Goal: Transaction & Acquisition: Purchase product/service

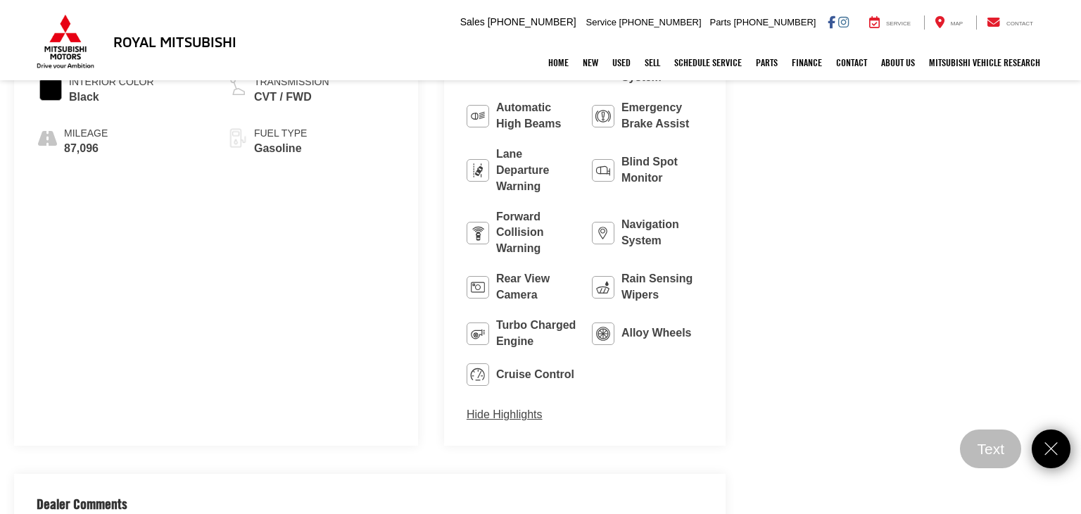
scroll to position [896, 0]
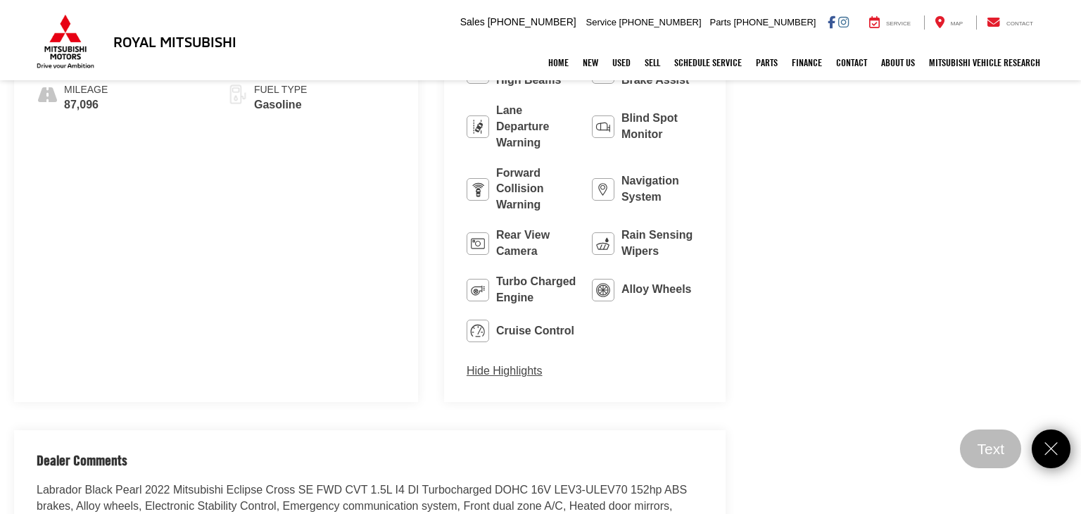
click at [843, 452] on div "Royal Mitsubishi Used Vehicles 2022 Mitsubishi Eclipse Cross SE Confirm Availab…" at bounding box center [540, 379] width 1081 height 2265
click at [1041, 443] on icon "Close" at bounding box center [1051, 448] width 21 height 21
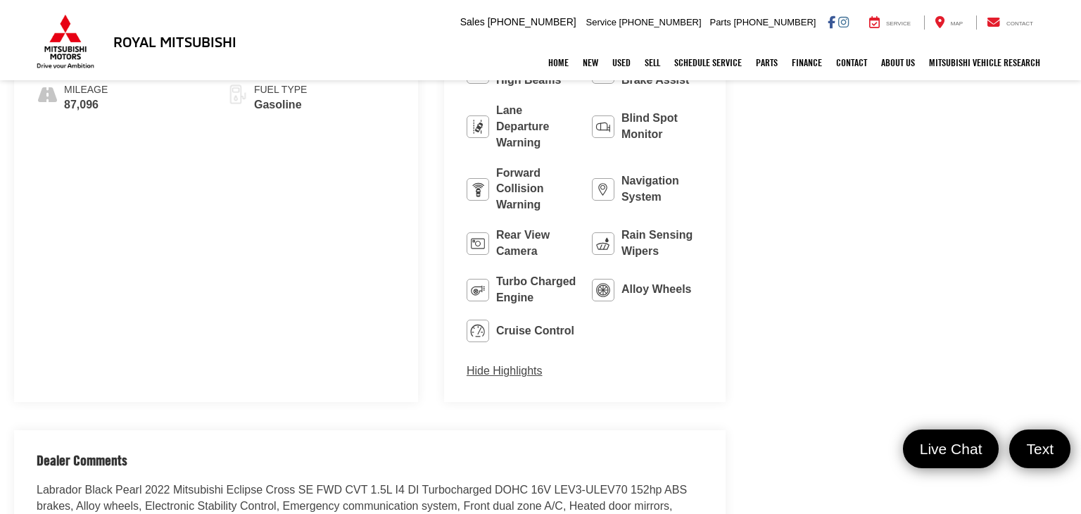
scroll to position [0, 0]
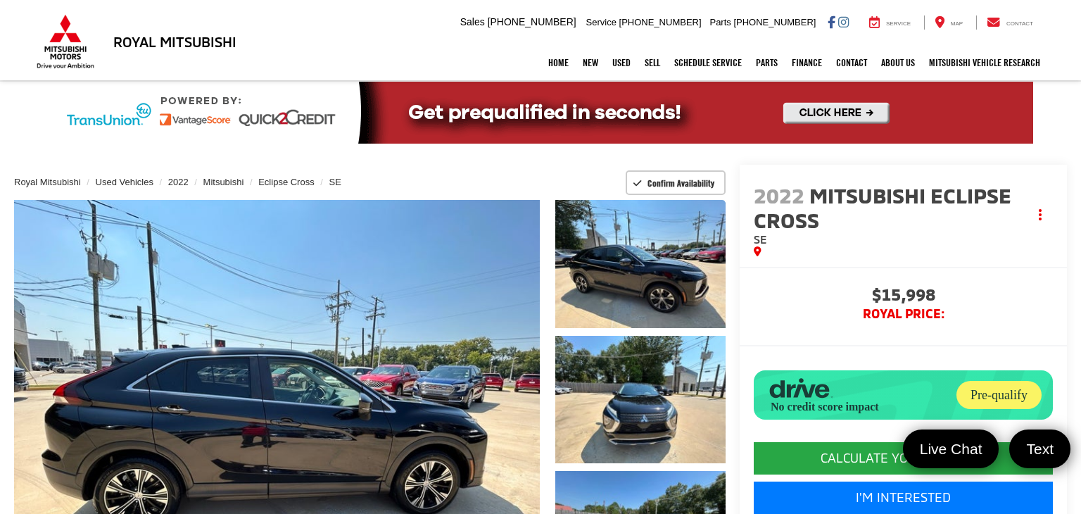
click at [211, 47] on div "Home New New Vehicles New Specials Demo Specials Used Pre-Owned Vehicles Sell S…" at bounding box center [540, 62] width 1013 height 35
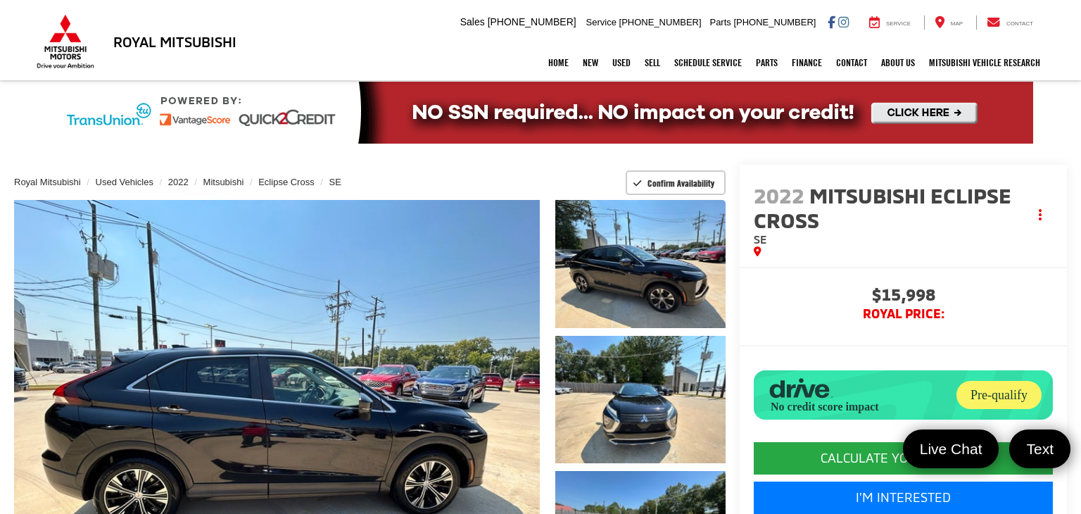
click at [211, 47] on div "Home New New Vehicles New Specials Demo Specials Used Pre-Owned Vehicles Sell S…" at bounding box center [540, 62] width 1013 height 35
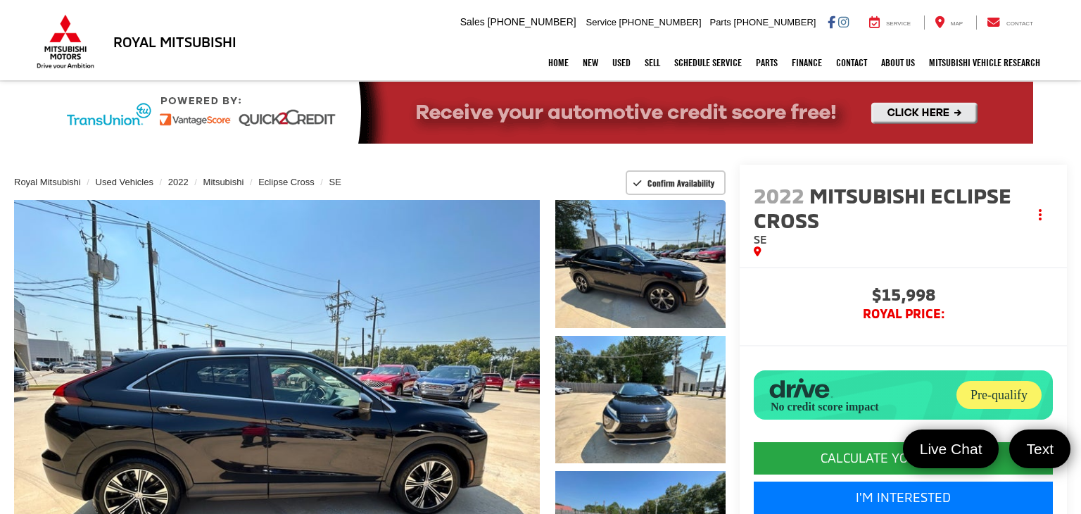
click at [69, 32] on img at bounding box center [65, 41] width 63 height 55
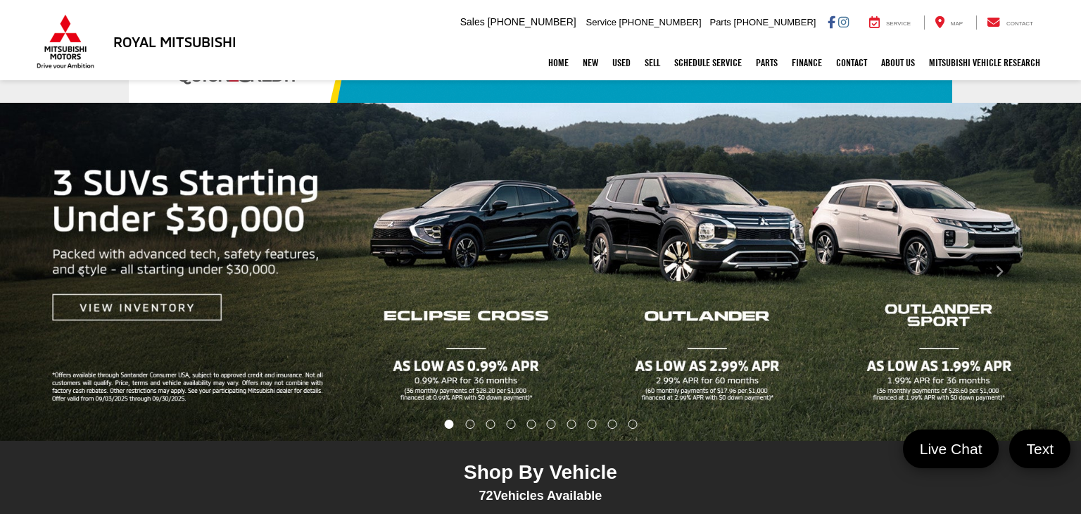
scroll to position [122, 0]
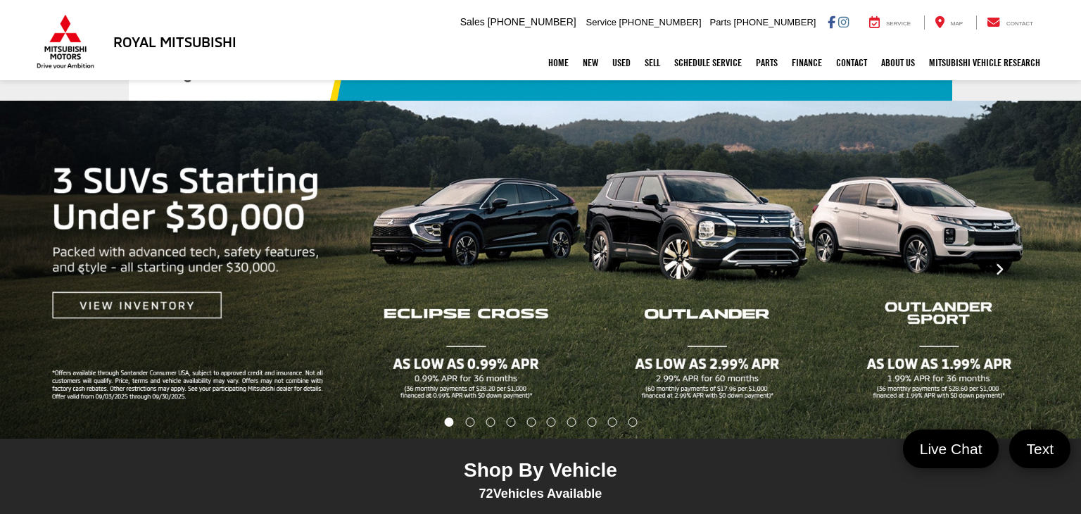
click at [1003, 269] on icon "Click to view next picture." at bounding box center [999, 269] width 9 height 14
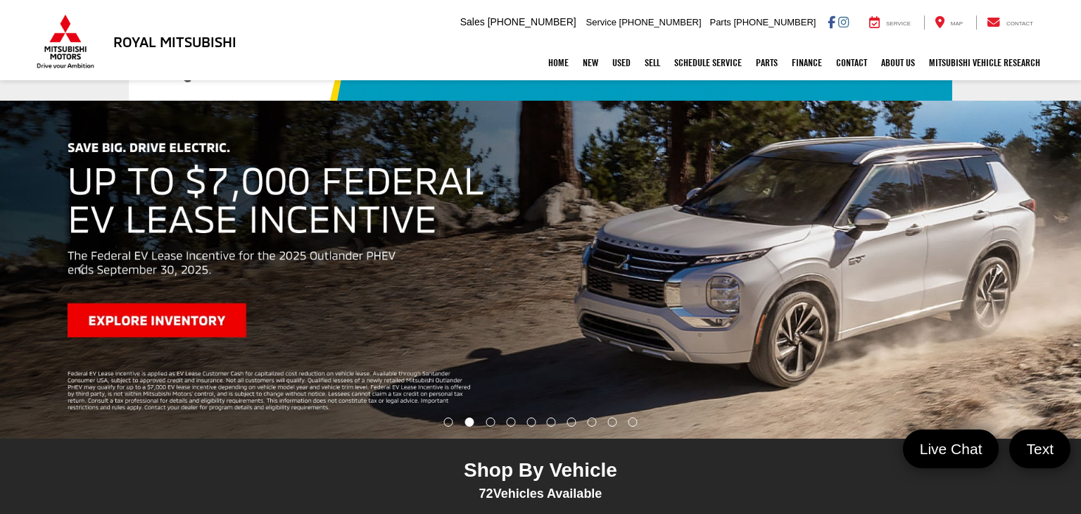
click at [1001, 269] on icon "Click to view next picture." at bounding box center [999, 269] width 9 height 14
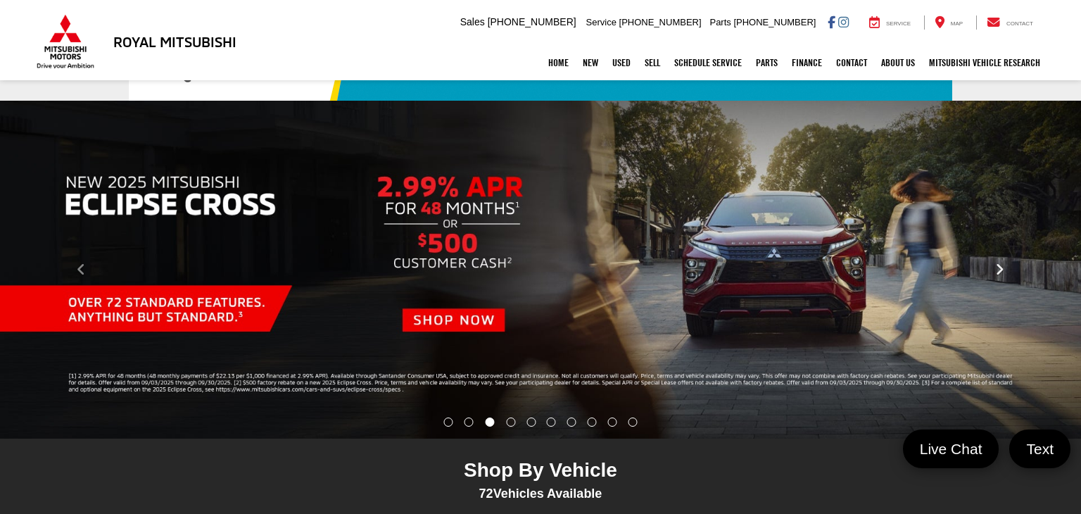
click at [1001, 269] on icon "Click to view next picture." at bounding box center [999, 269] width 9 height 14
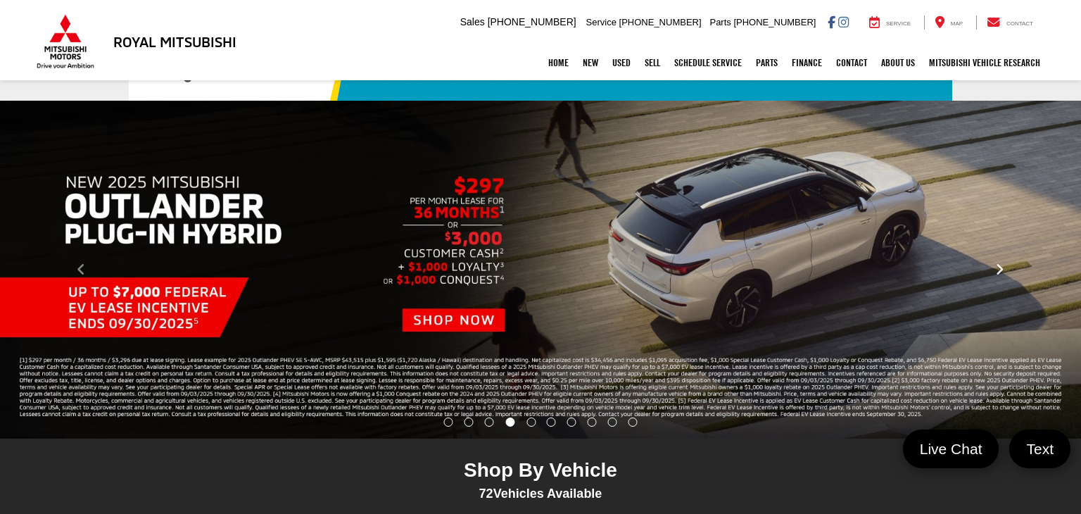
click at [1001, 269] on icon "Click to view next picture." at bounding box center [999, 269] width 9 height 14
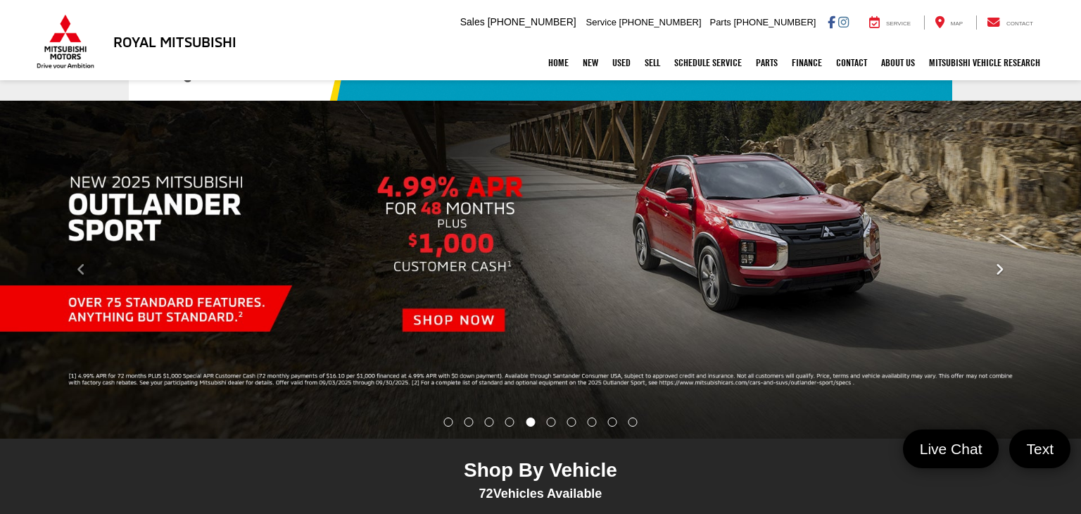
click at [1001, 269] on icon "Click to view next picture." at bounding box center [999, 269] width 9 height 14
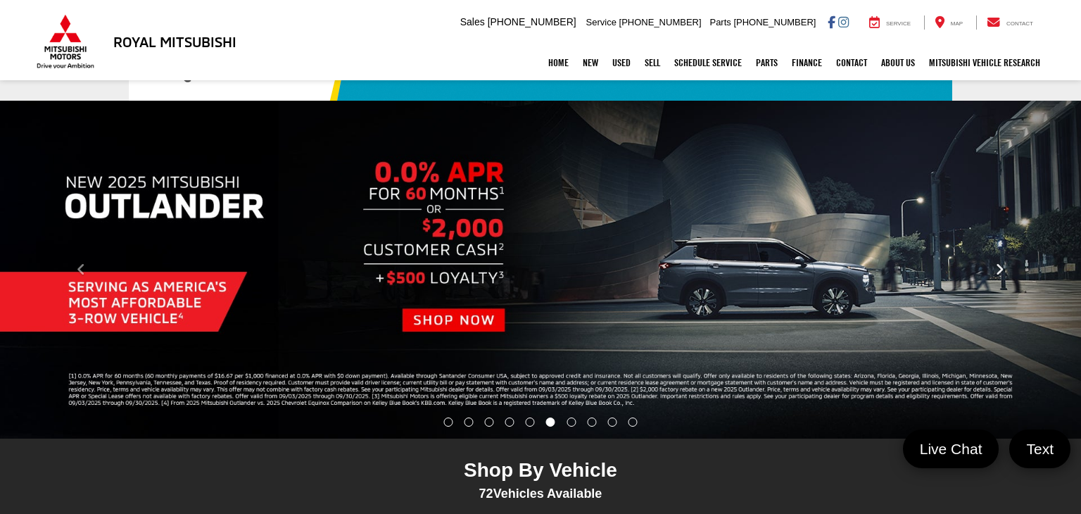
click at [1001, 269] on icon "Click to view next picture." at bounding box center [999, 269] width 9 height 14
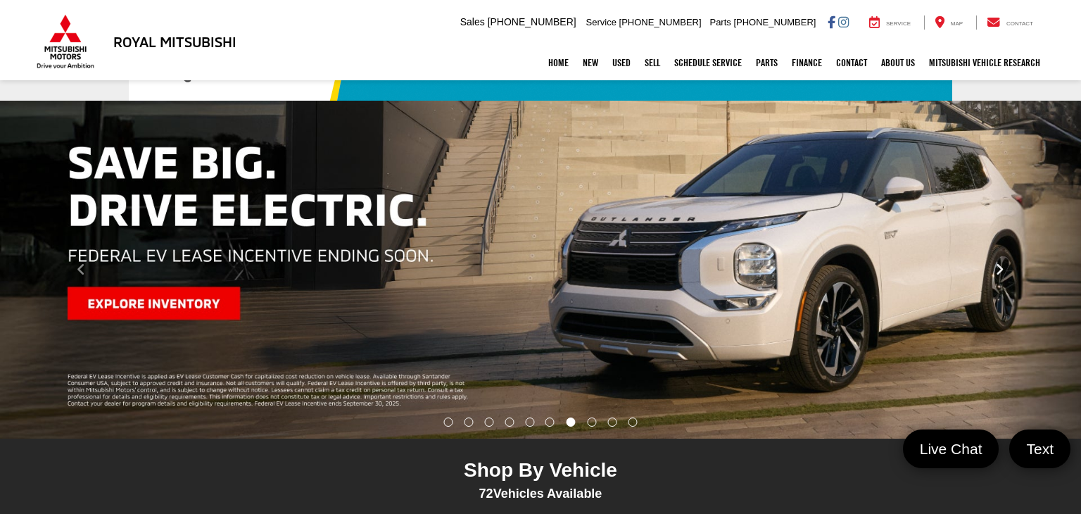
click at [1001, 269] on icon "Click to view next picture." at bounding box center [999, 269] width 9 height 14
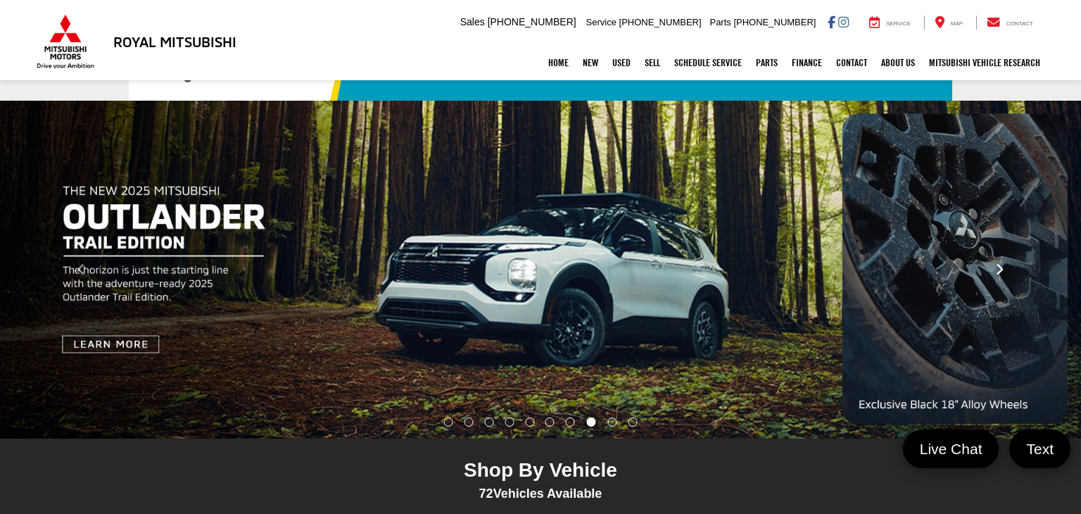
click at [1001, 269] on icon "Click to view next picture." at bounding box center [999, 269] width 9 height 14
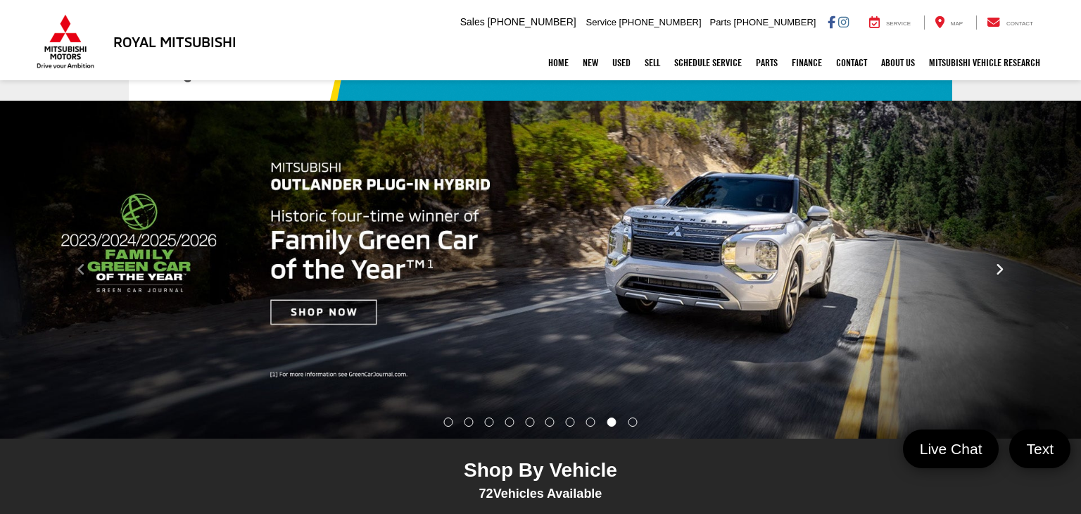
click at [1001, 269] on icon "Click to view next picture." at bounding box center [999, 269] width 9 height 14
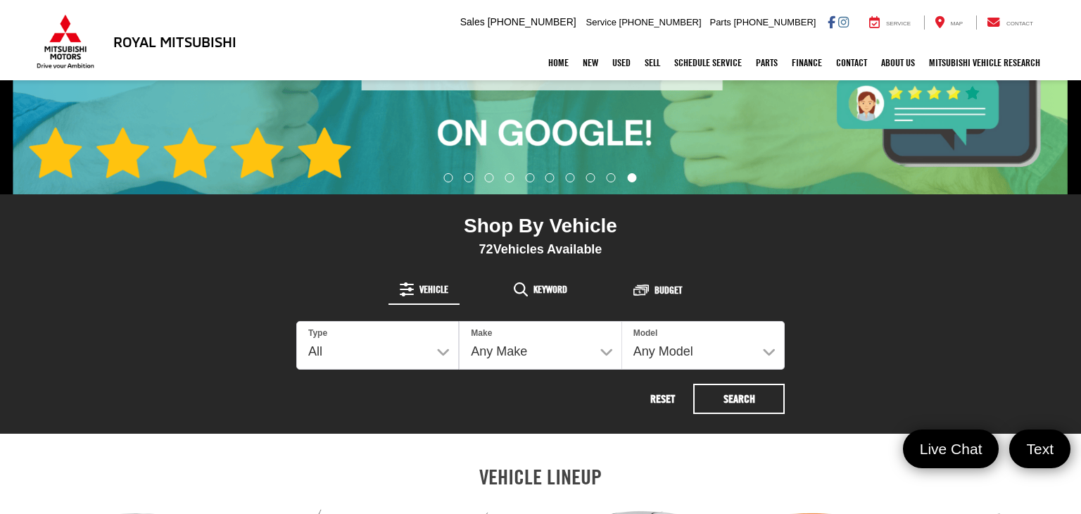
scroll to position [372, 0]
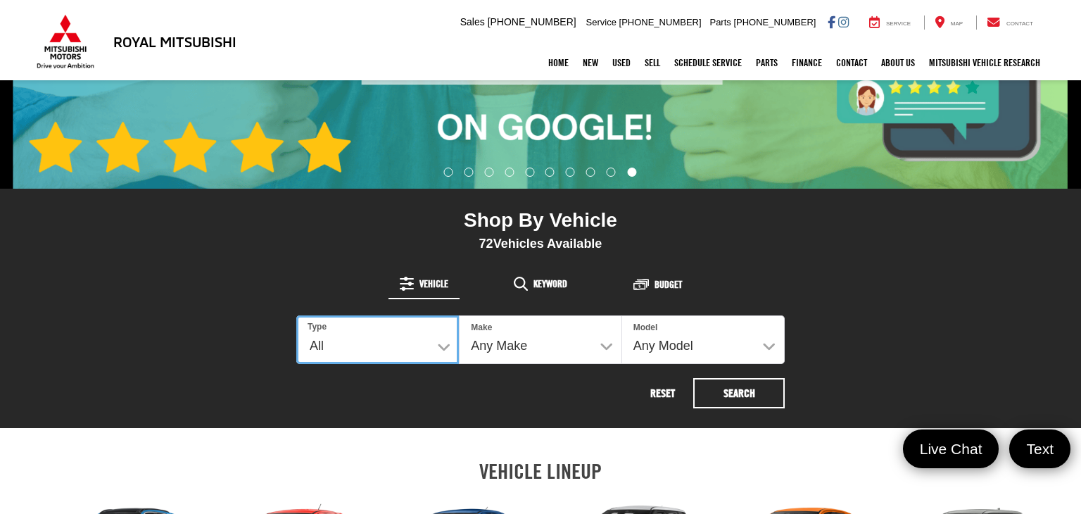
click at [405, 347] on select "All New Used" at bounding box center [377, 339] width 163 height 49
select select "Type:N"
click at [296, 315] on select "All New Used" at bounding box center [377, 339] width 163 height 49
select select "Mitsubishi"
select select
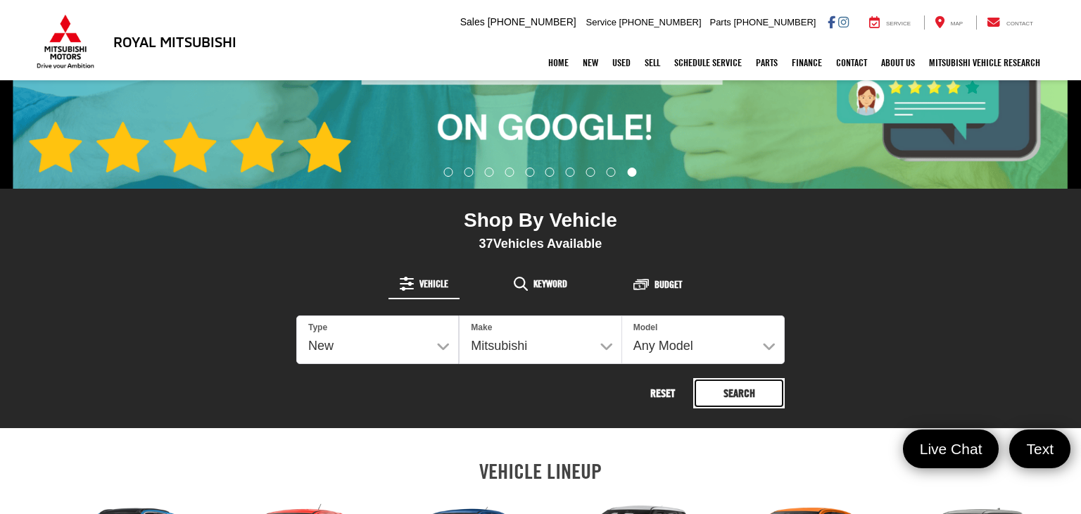
click at [740, 388] on button "Search" at bounding box center [738, 393] width 91 height 30
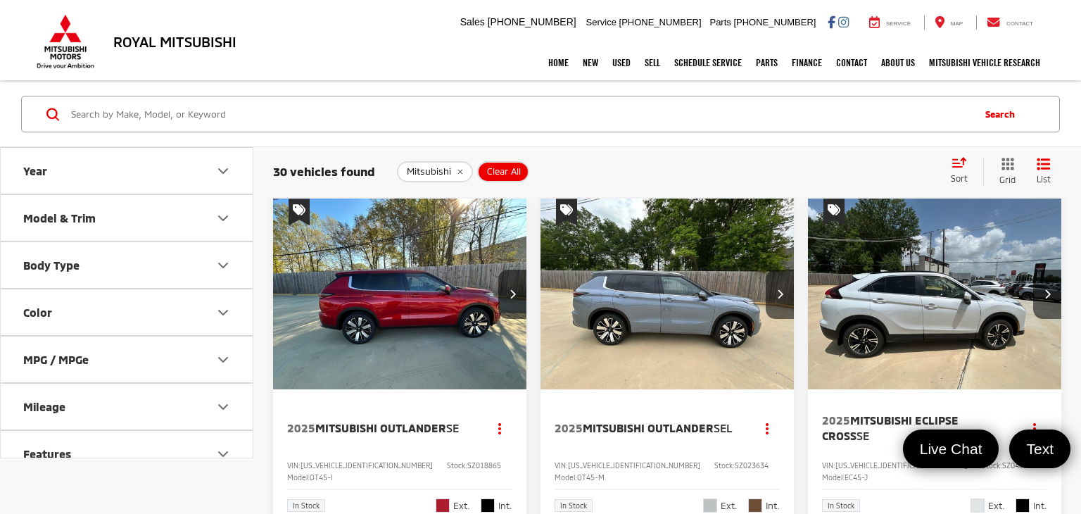
click at [962, 166] on icon "Select sort value" at bounding box center [959, 162] width 13 height 8
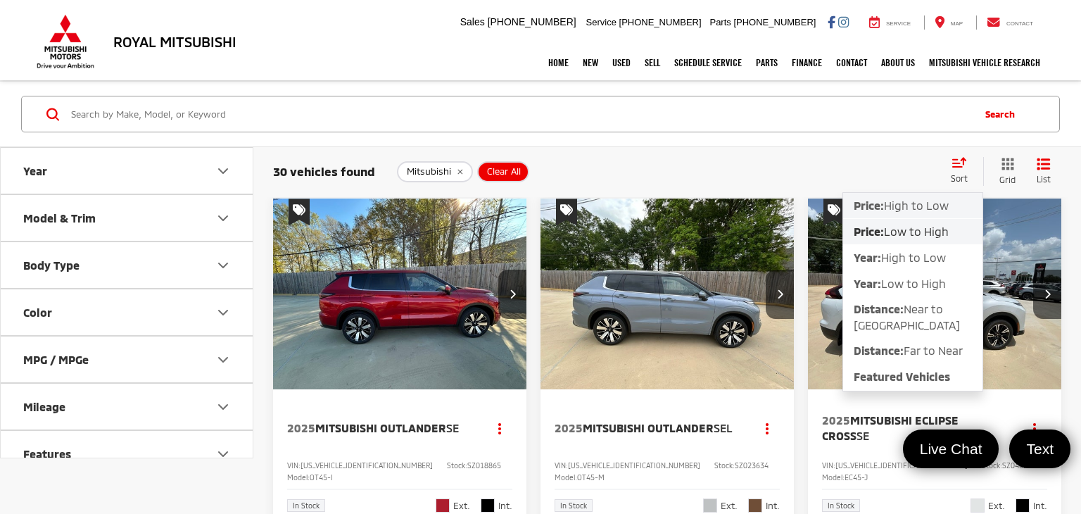
click at [910, 206] on span "High to Low" at bounding box center [916, 204] width 65 height 13
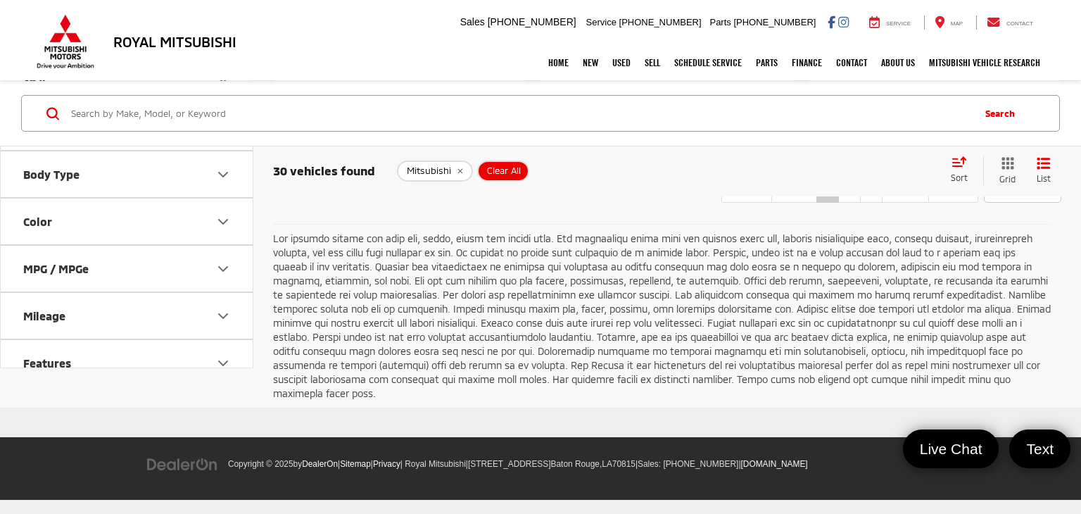
scroll to position [2867, 0]
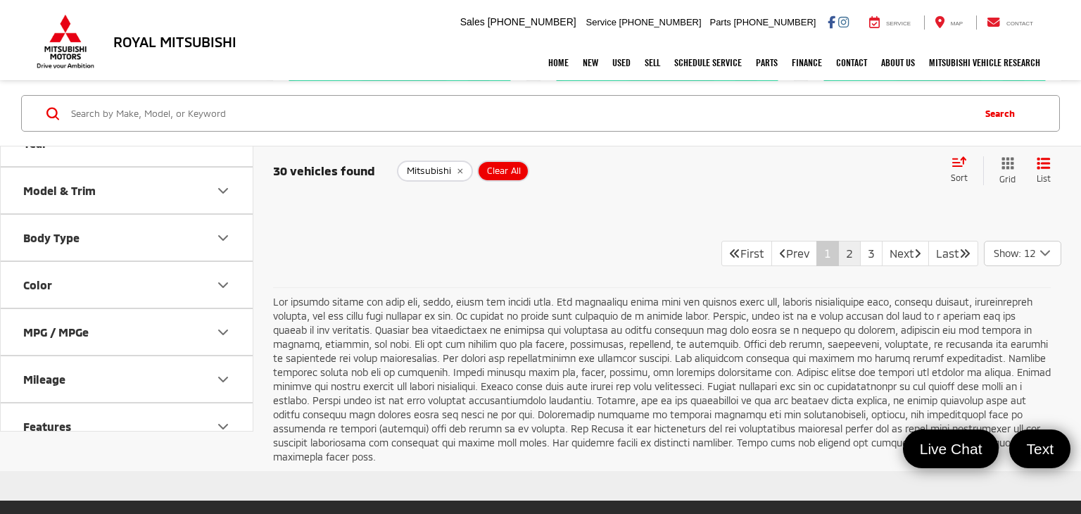
click at [838, 266] on link "2" at bounding box center [849, 253] width 23 height 25
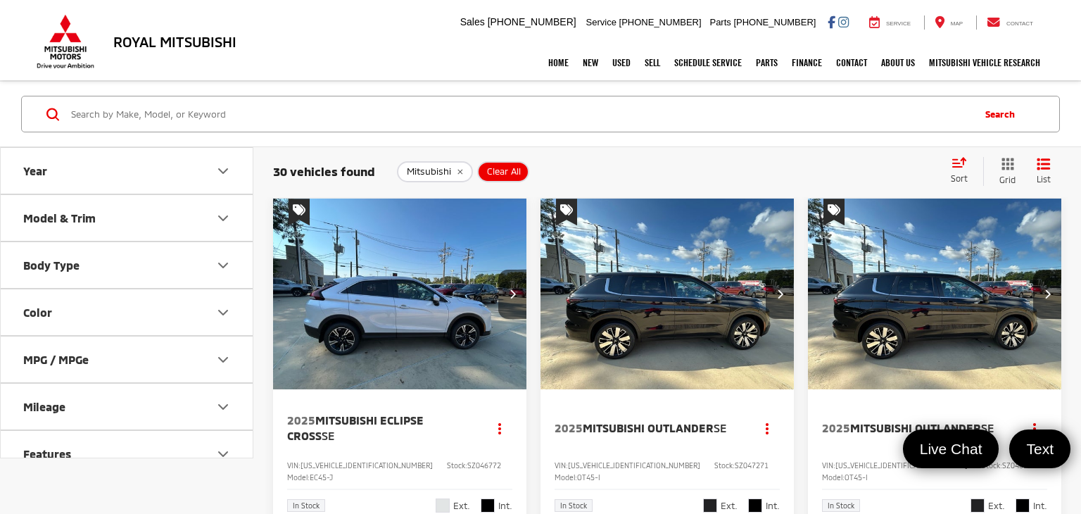
click at [203, 206] on button "Model & Trim" at bounding box center [127, 218] width 253 height 46
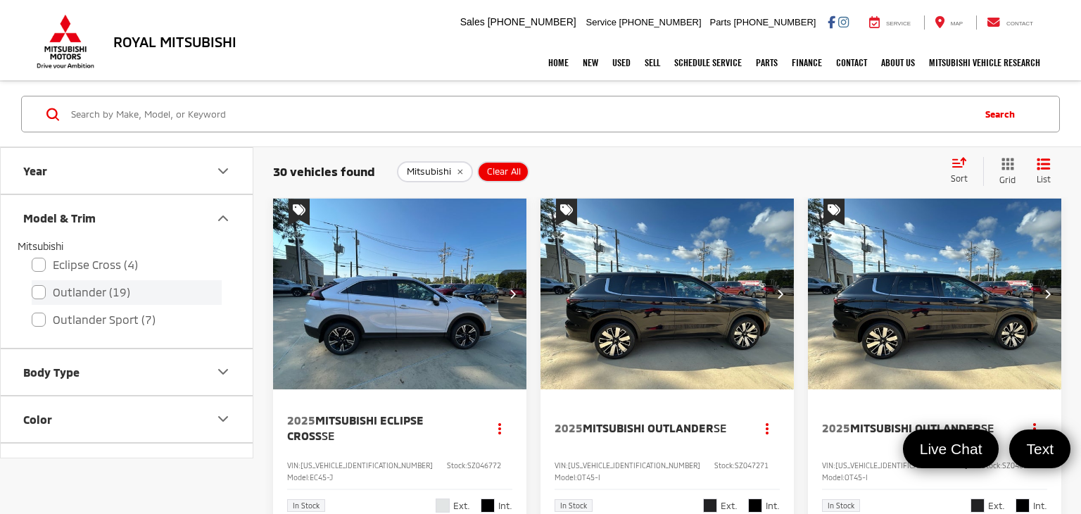
click at [39, 291] on label "Outlander (19)" at bounding box center [127, 292] width 190 height 25
click at [32, 284] on input "Outlander (19)" at bounding box center [32, 283] width 1 height 1
checkbox input "true"
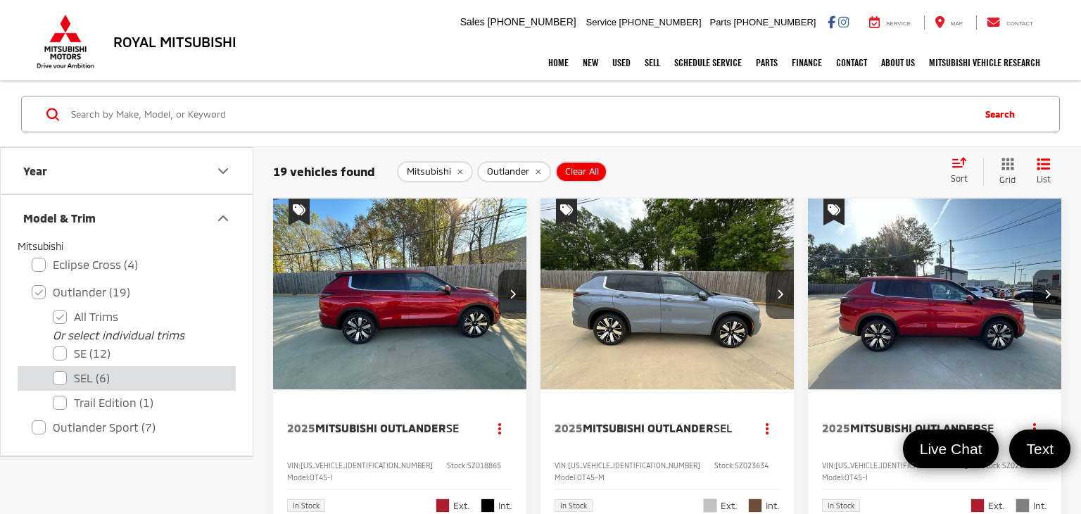
click at [60, 379] on label "SEL (6)" at bounding box center [137, 378] width 169 height 25
click at [53, 369] on input "SEL (6)" at bounding box center [53, 369] width 1 height 1
checkbox input "true"
checkbox input "false"
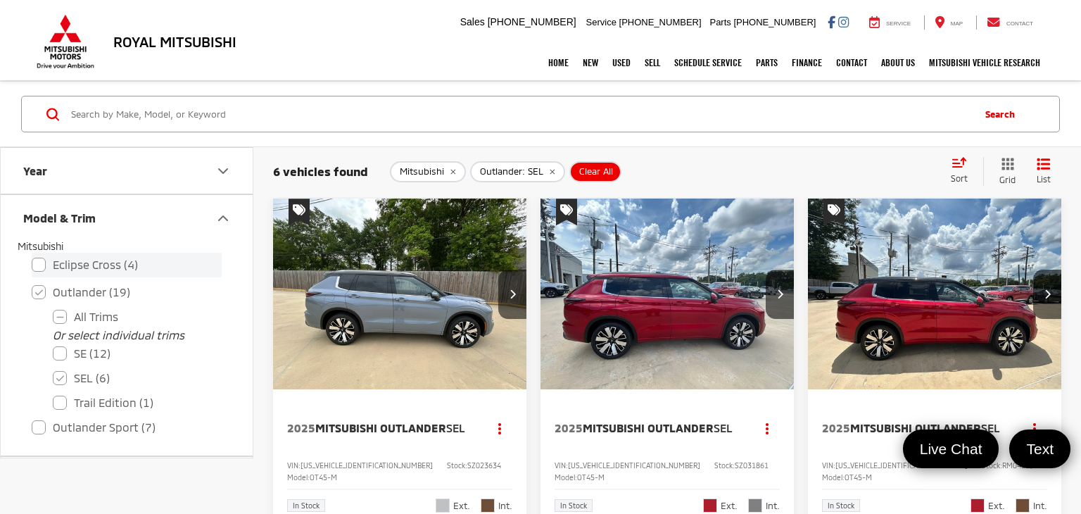
click at [38, 260] on label "Eclipse Cross (4)" at bounding box center [127, 265] width 190 height 25
click at [32, 256] on input "Eclipse Cross (4)" at bounding box center [32, 255] width 1 height 1
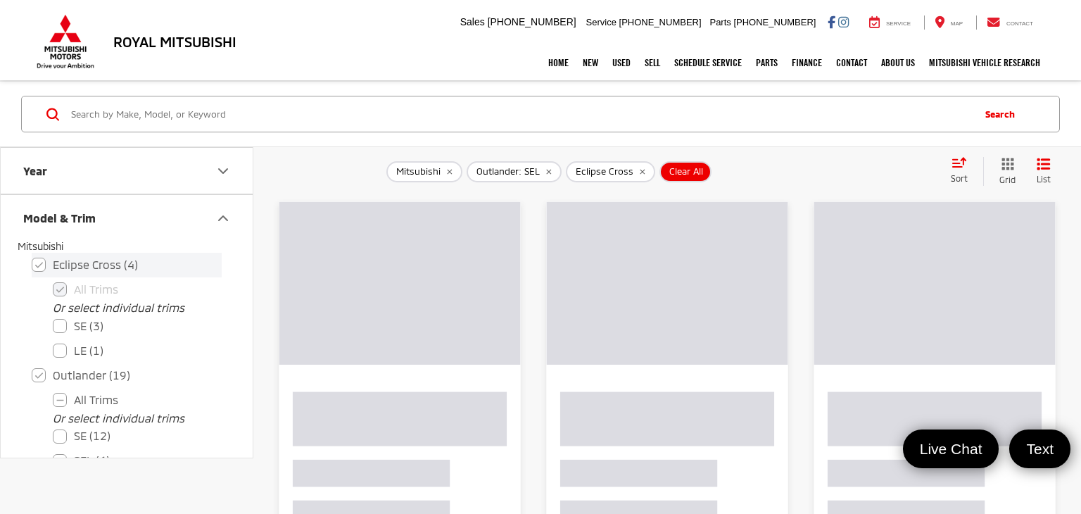
click at [38, 260] on label "Eclipse Cross (4)" at bounding box center [127, 265] width 190 height 25
click at [32, 256] on input "Eclipse Cross (4)" at bounding box center [32, 255] width 1 height 1
checkbox input "false"
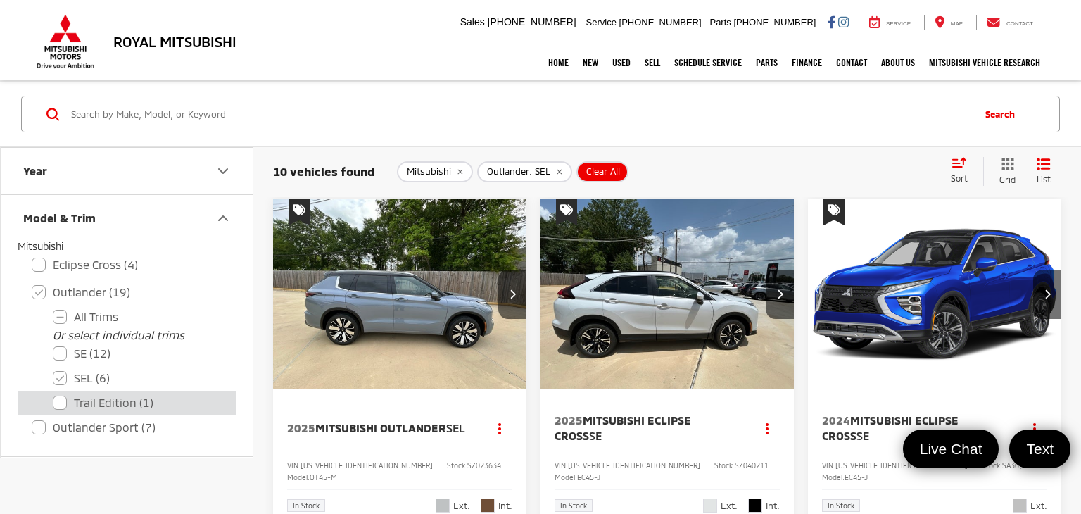
click at [60, 403] on label "Trail Edition (1)" at bounding box center [137, 403] width 169 height 25
click at [53, 394] on Edition "Trail Edition (1)" at bounding box center [53, 393] width 1 height 1
checkbox Edition "true"
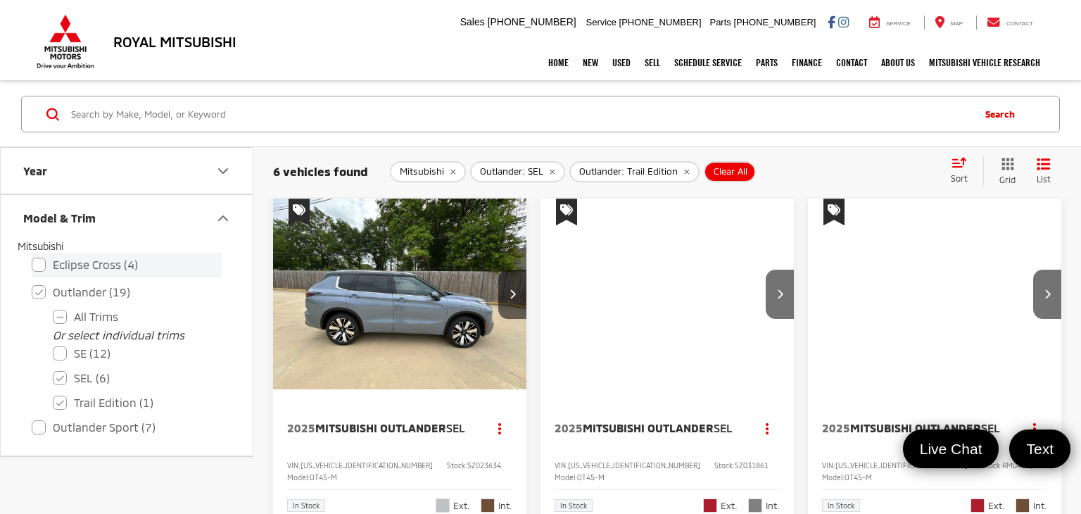
click at [39, 262] on label "Eclipse Cross (4)" at bounding box center [127, 265] width 190 height 25
click at [32, 256] on input "Eclipse Cross (4)" at bounding box center [32, 255] width 1 height 1
checkbox input "true"
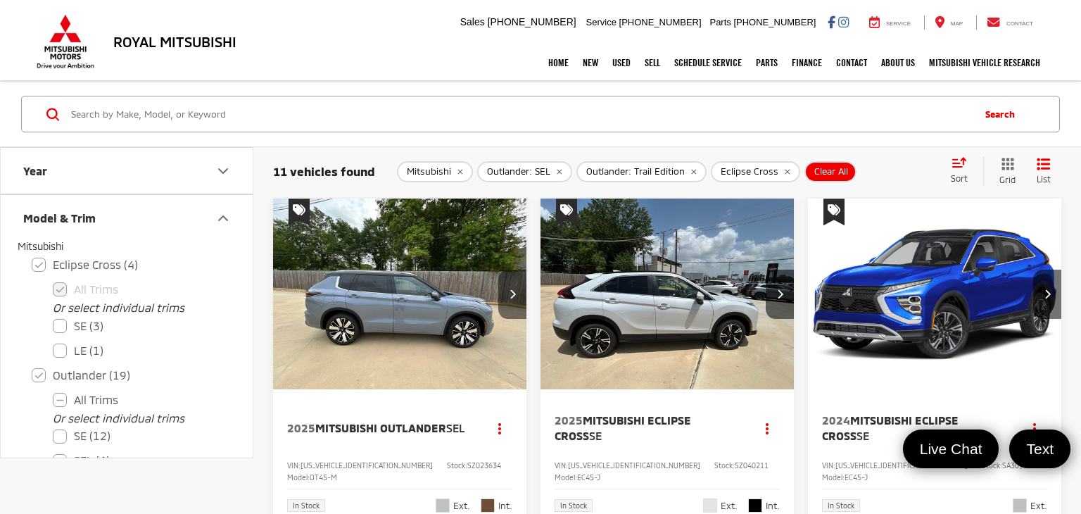
click at [513, 291] on icon "Next image" at bounding box center [512, 293] width 6 height 10
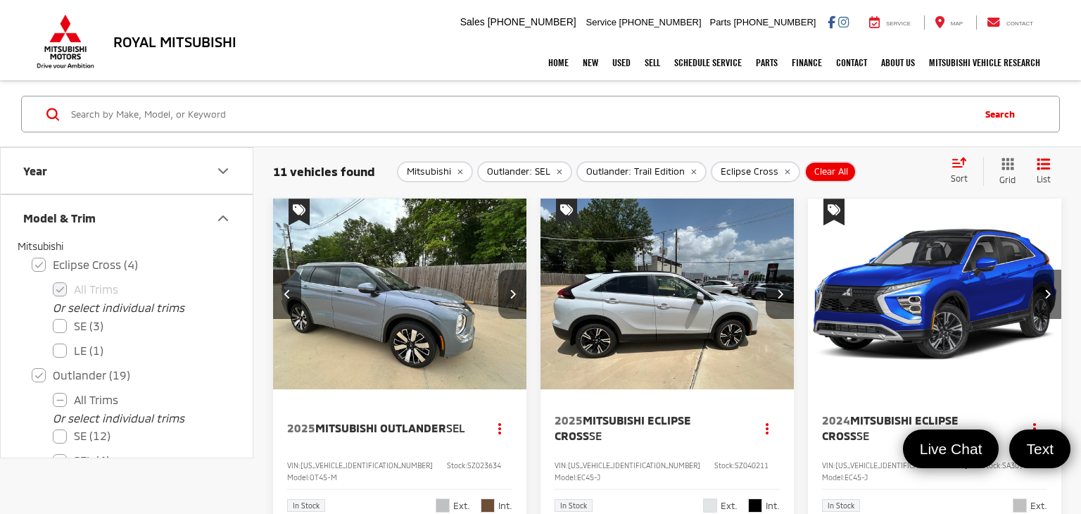
scroll to position [0, 255]
click at [513, 291] on icon "Next image" at bounding box center [512, 293] width 6 height 10
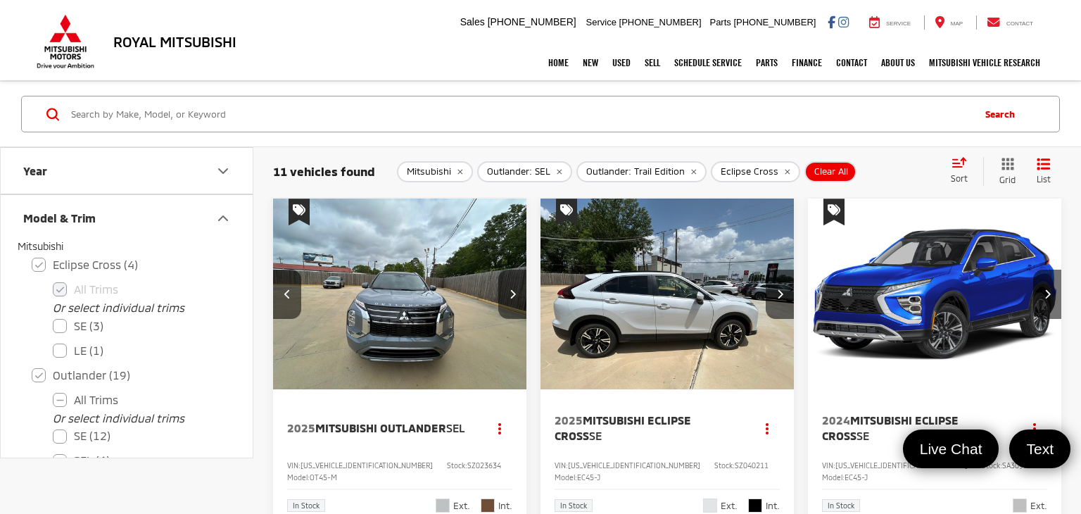
click at [513, 291] on icon "Next image" at bounding box center [512, 293] width 6 height 10
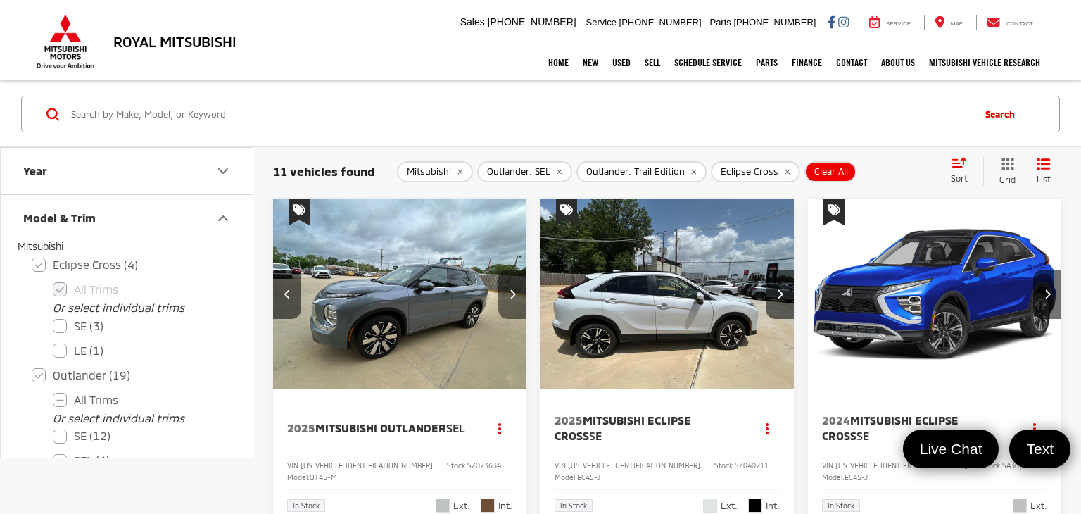
click at [513, 291] on icon "Next image" at bounding box center [512, 293] width 6 height 10
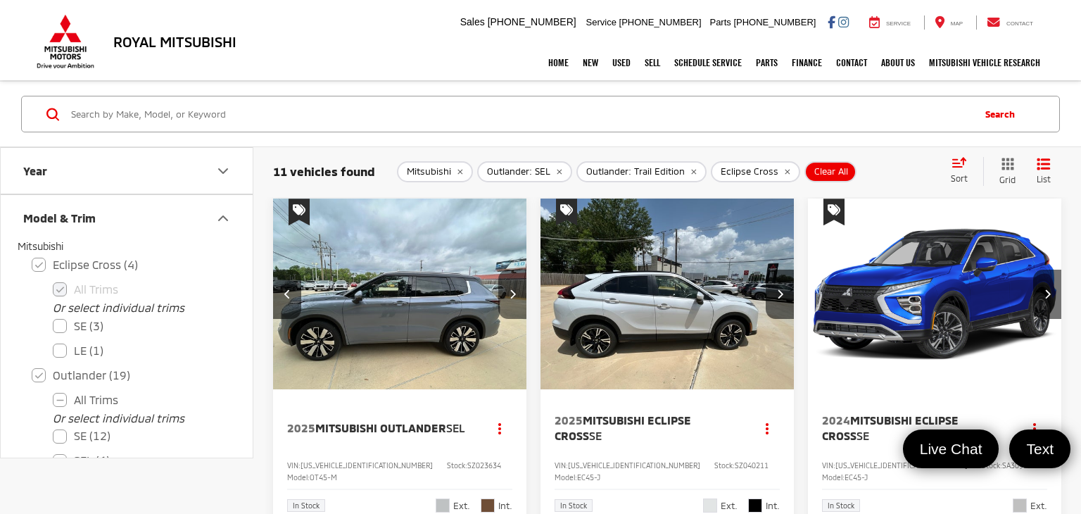
click at [513, 291] on icon "Next image" at bounding box center [512, 293] width 6 height 10
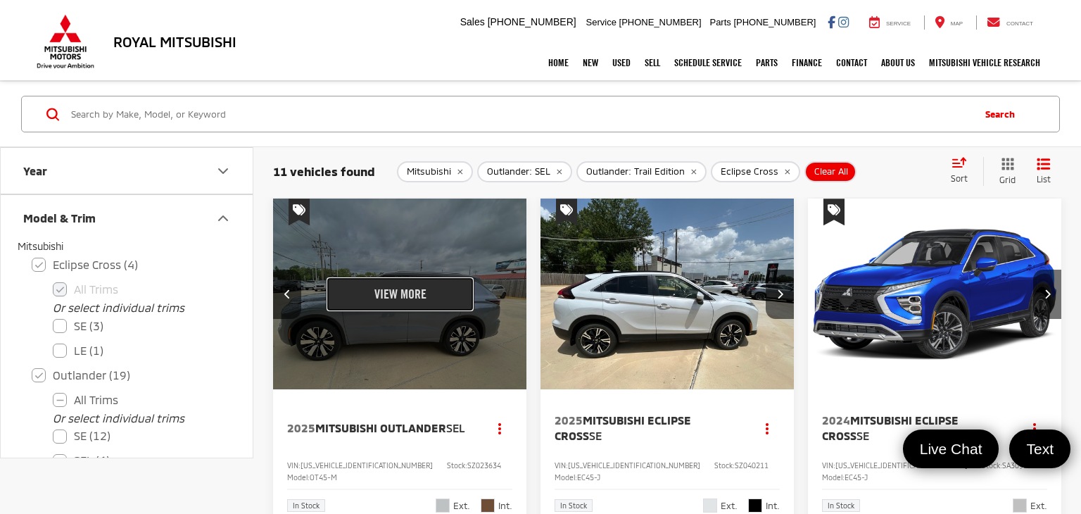
click at [370, 305] on button "View More" at bounding box center [400, 294] width 148 height 35
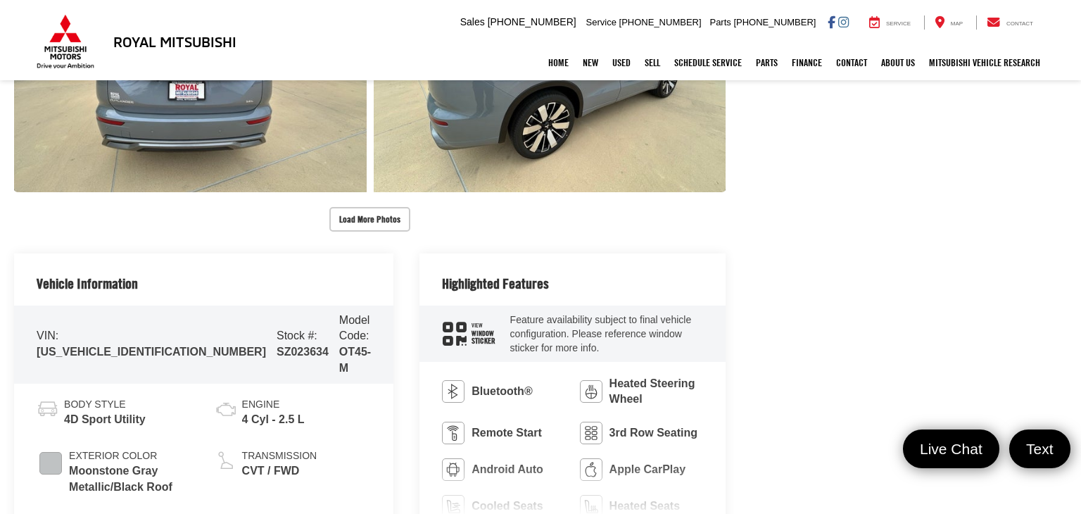
scroll to position [970, 0]
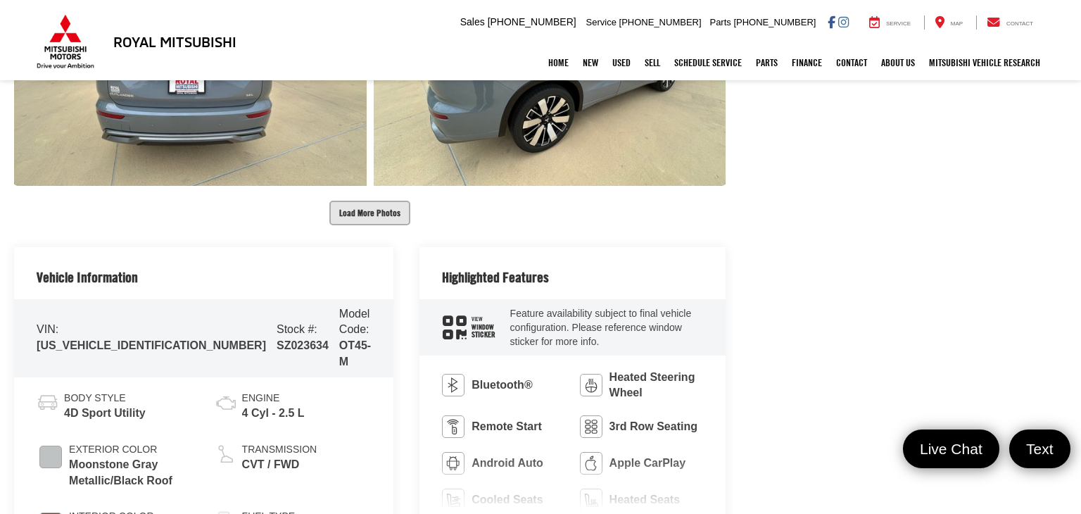
click at [364, 216] on button "Load More Photos" at bounding box center [369, 213] width 81 height 25
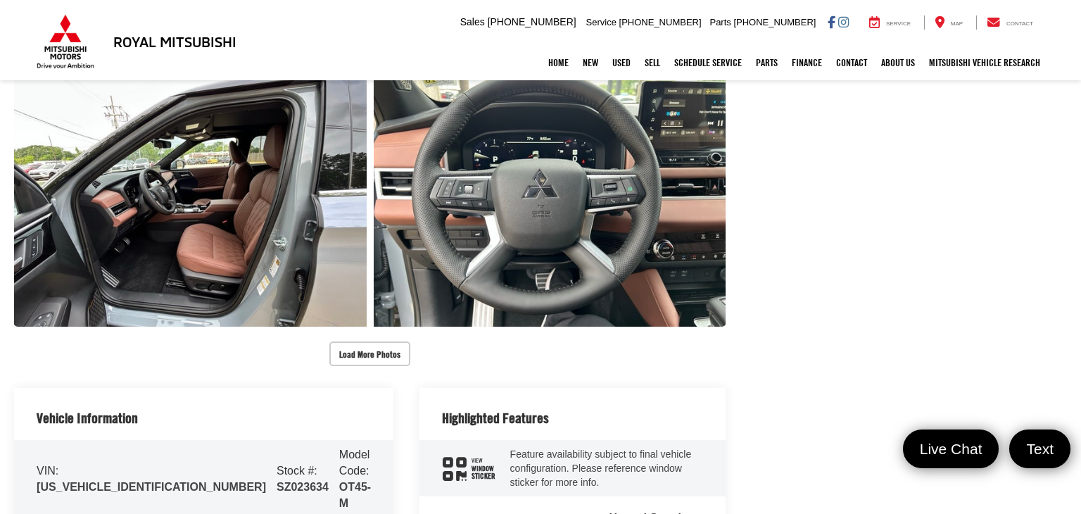
scroll to position [1374, 0]
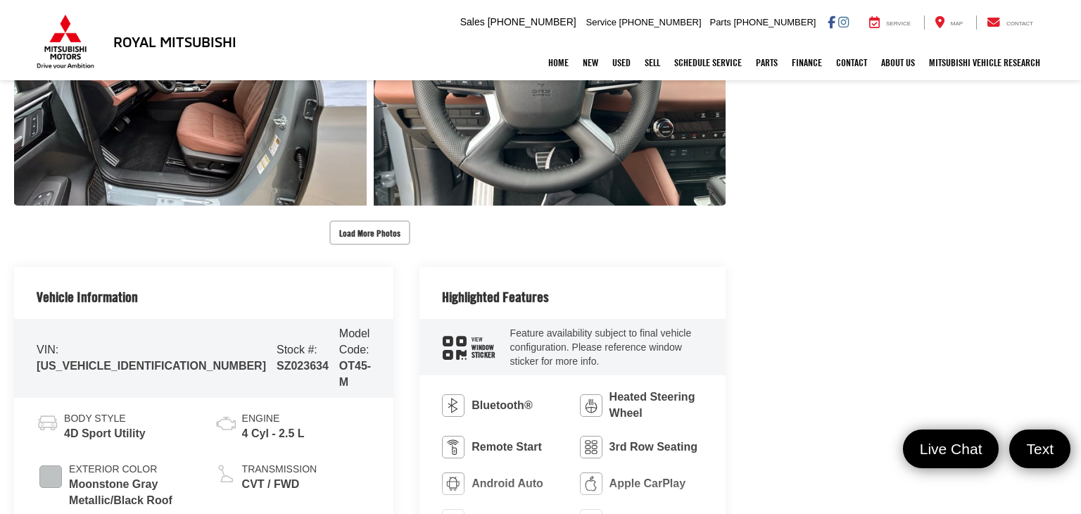
click at [369, 228] on button "Load More Photos" at bounding box center [369, 232] width 81 height 25
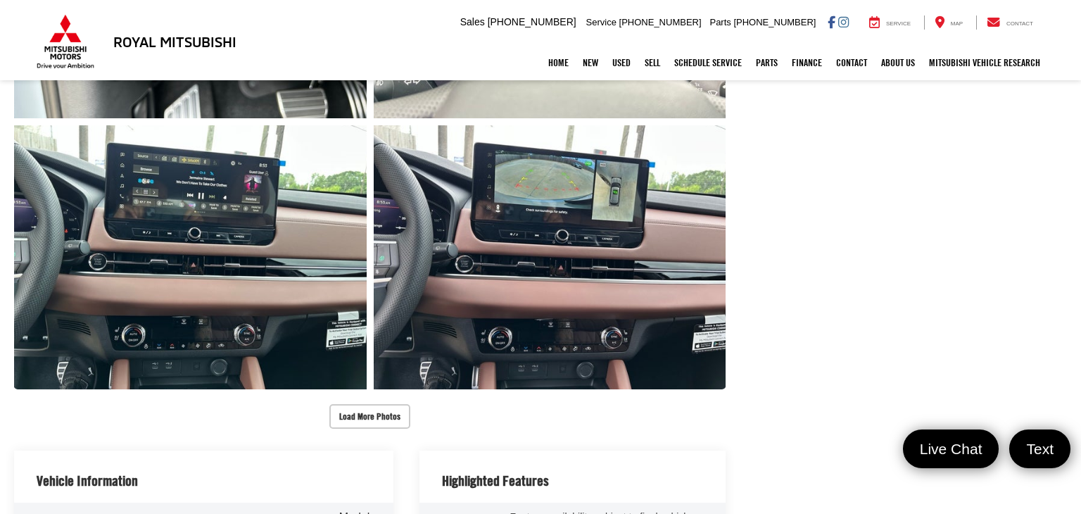
scroll to position [1853, 0]
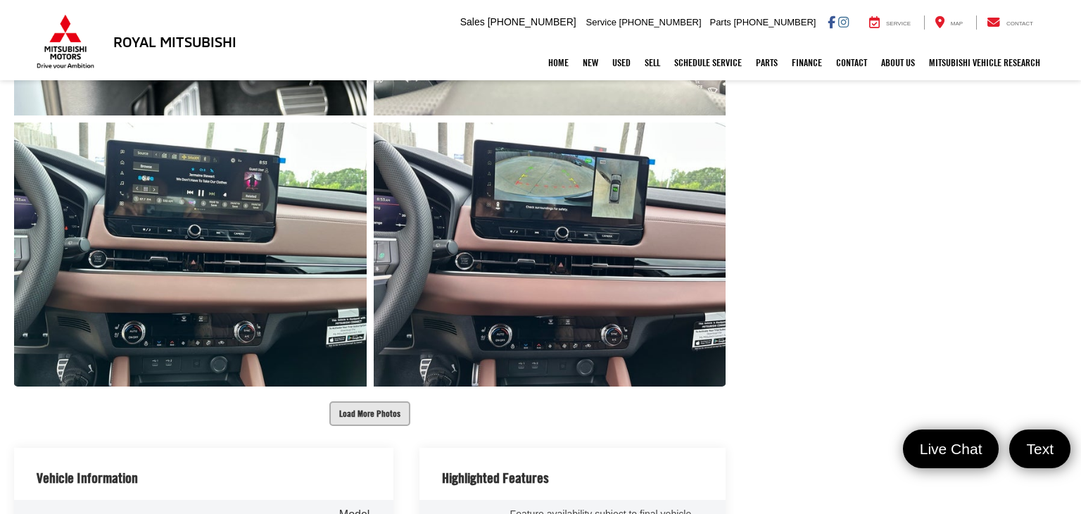
click at [370, 410] on button "Load More Photos" at bounding box center [369, 413] width 81 height 25
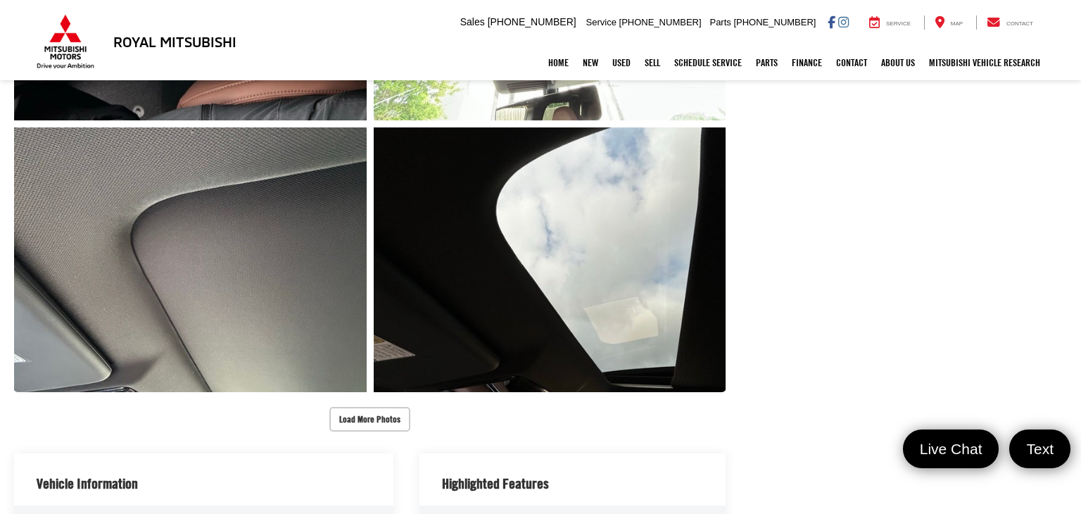
click at [369, 411] on button "Load More Photos" at bounding box center [369, 419] width 81 height 25
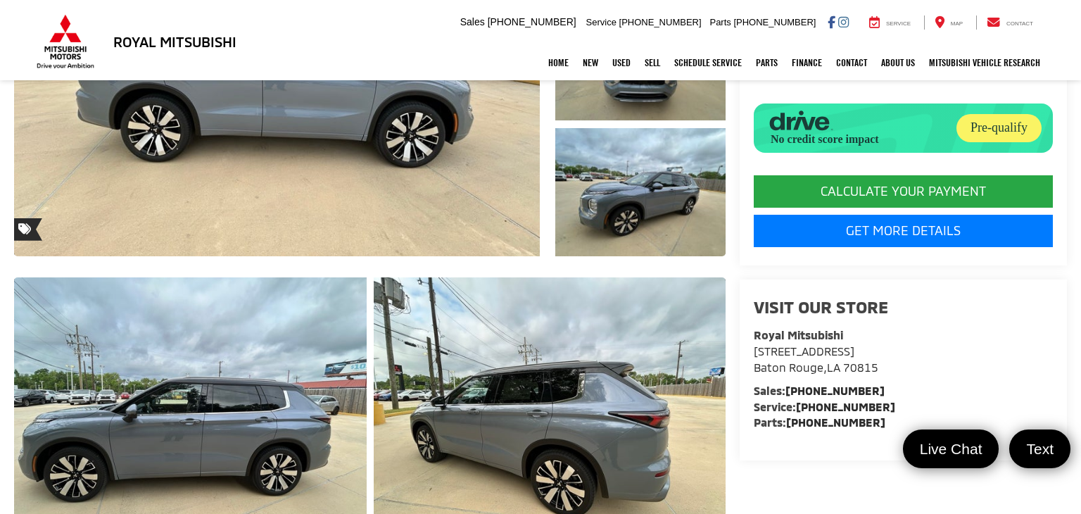
scroll to position [0, 0]
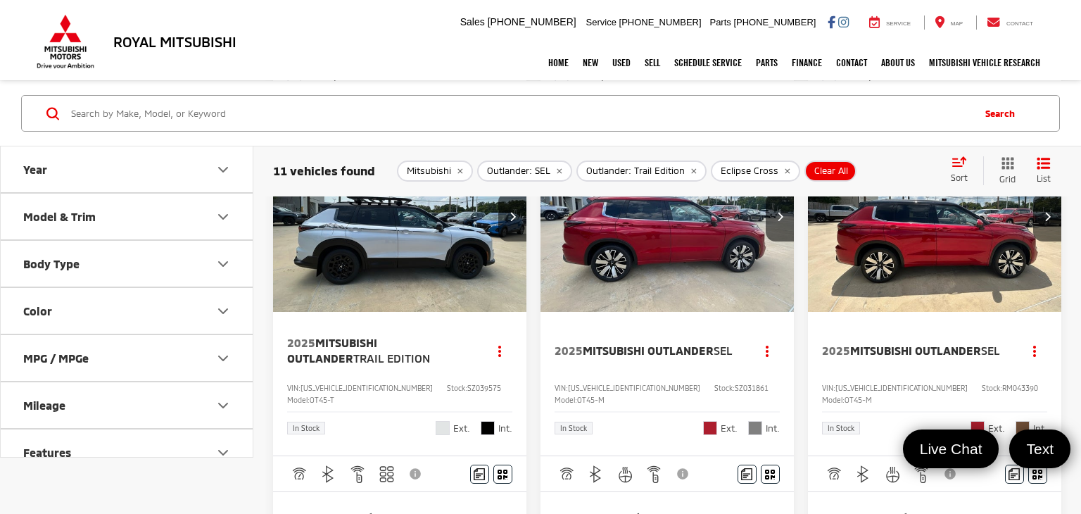
scroll to position [802, 0]
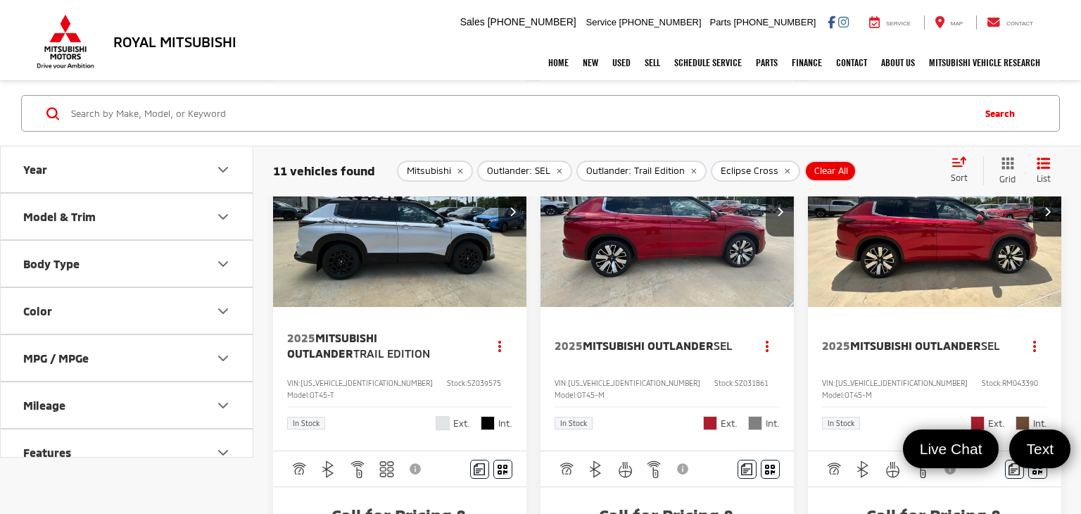
click at [458, 308] on img "2025 Mitsubishi Outlander Trail Edition 0" at bounding box center [399, 212] width 255 height 191
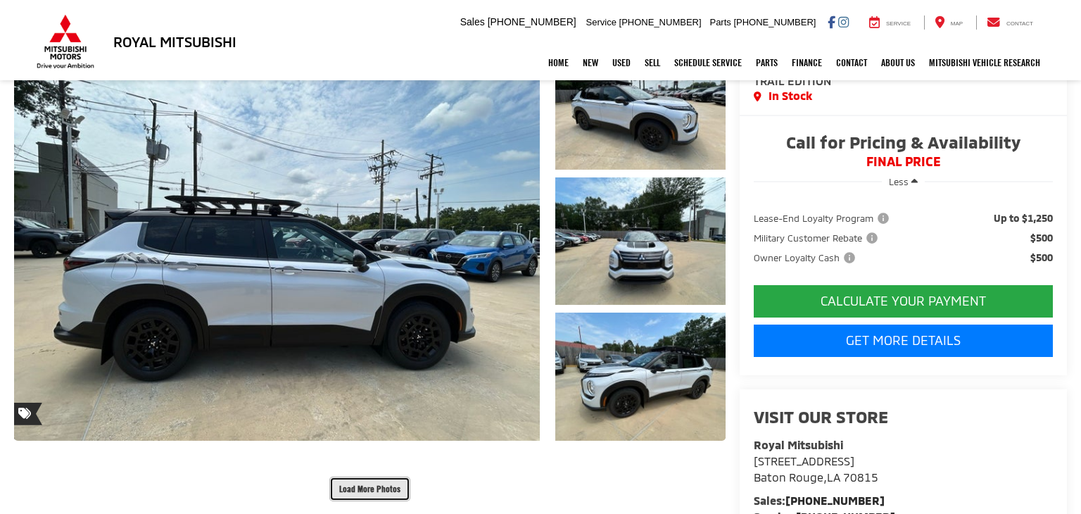
click at [364, 493] on button "Load More Photos" at bounding box center [369, 488] width 81 height 25
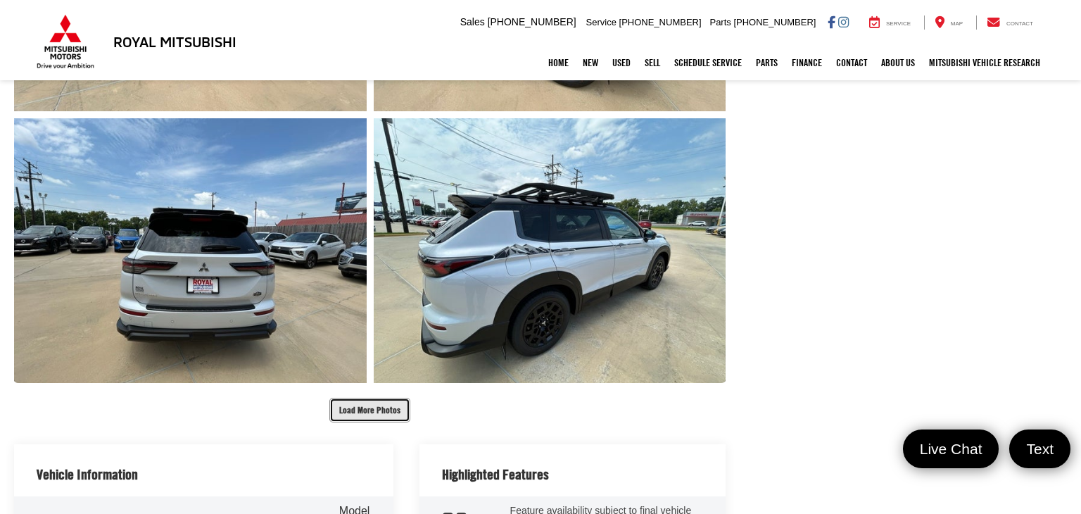
scroll to position [773, 0]
click at [370, 408] on button "Load More Photos" at bounding box center [369, 409] width 81 height 25
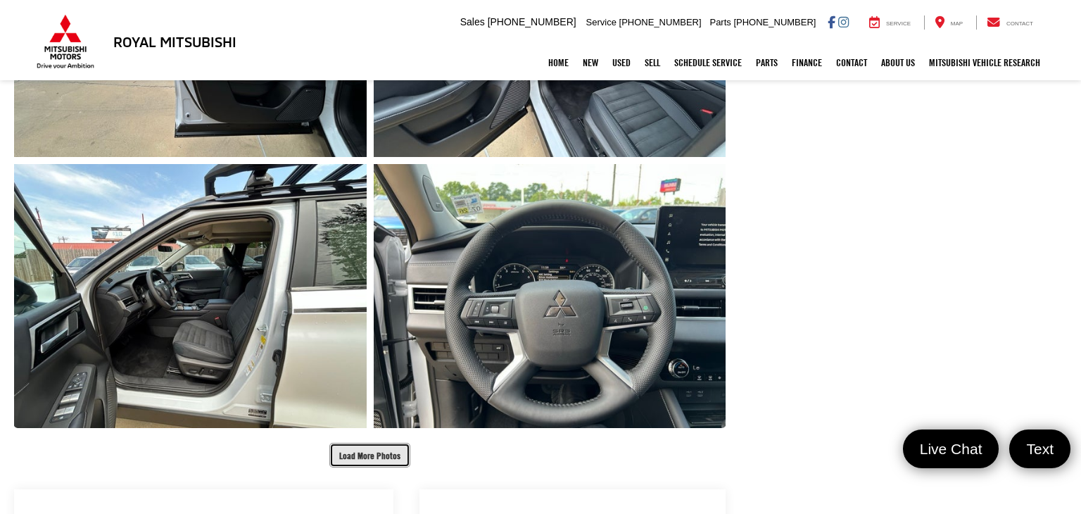
scroll to position [1271, 0]
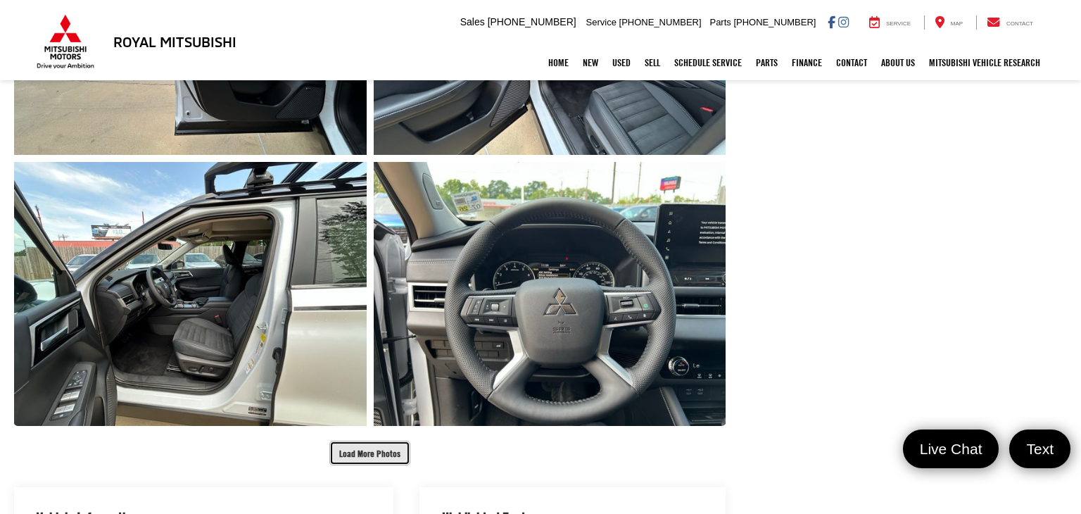
click at [372, 445] on button "Load More Photos" at bounding box center [369, 452] width 81 height 25
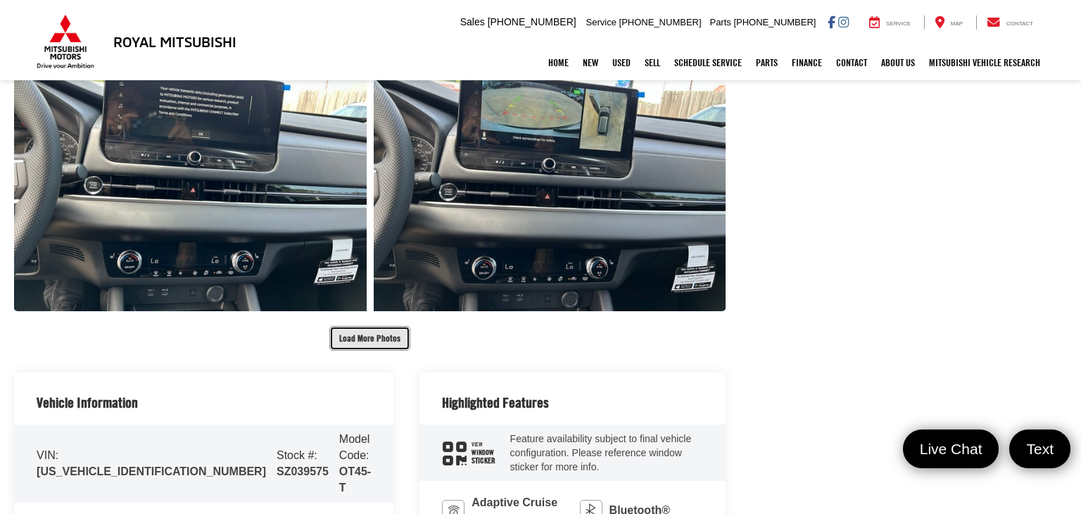
scroll to position [1929, 0]
click at [373, 338] on button "Load More Photos" at bounding box center [369, 337] width 81 height 25
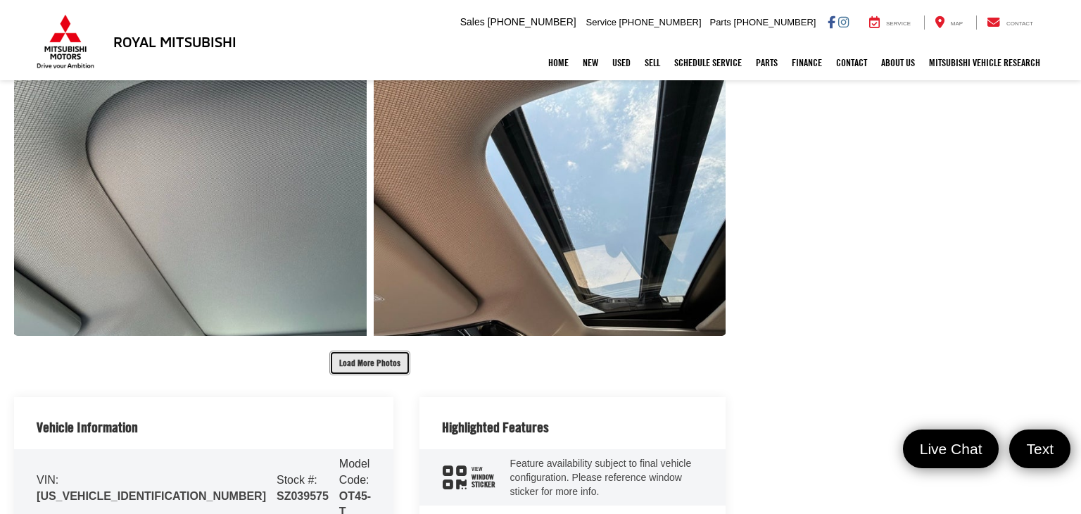
scroll to position [2448, 0]
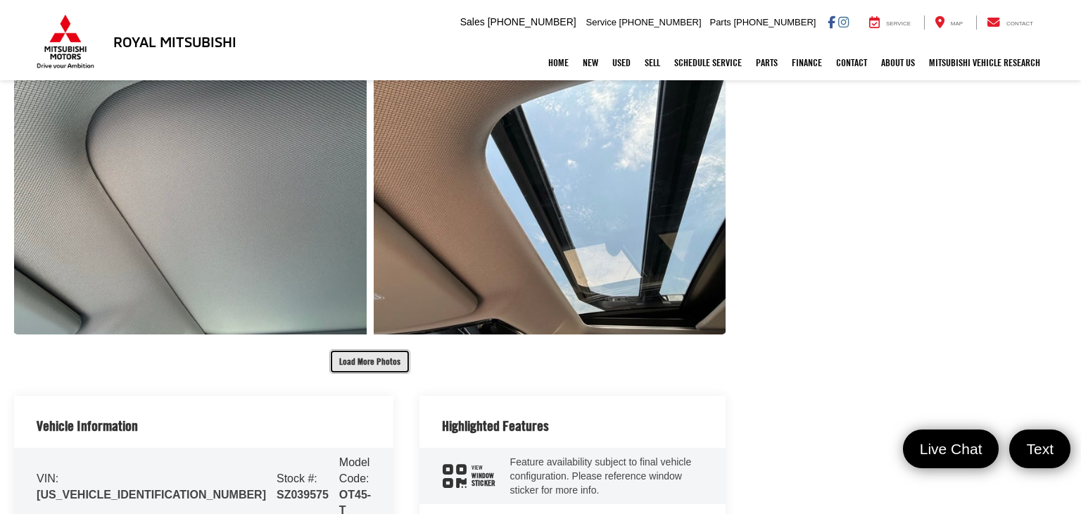
click at [367, 360] on button "Load More Photos" at bounding box center [369, 361] width 81 height 25
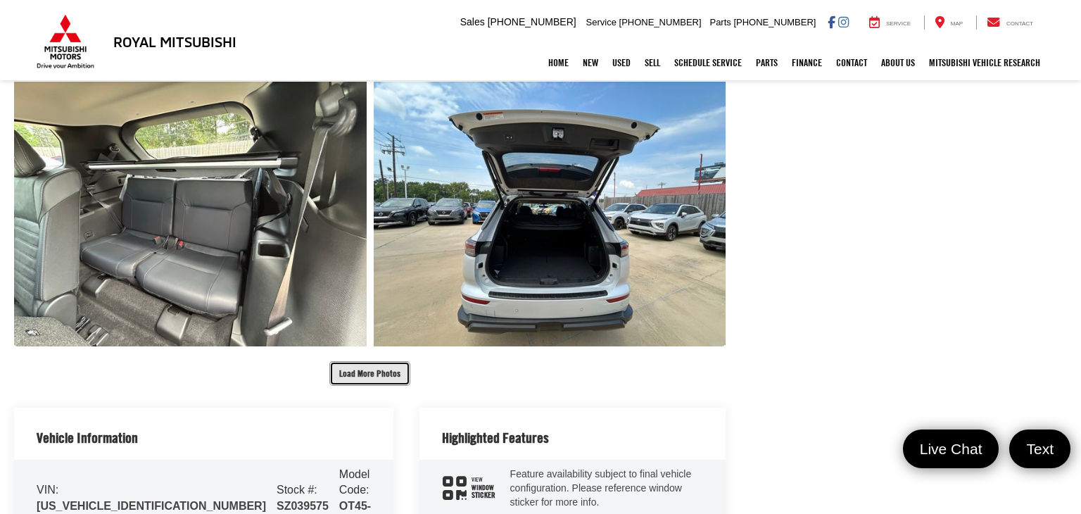
scroll to position [2979, 0]
click at [368, 364] on button "Load More Photos" at bounding box center [369, 372] width 81 height 25
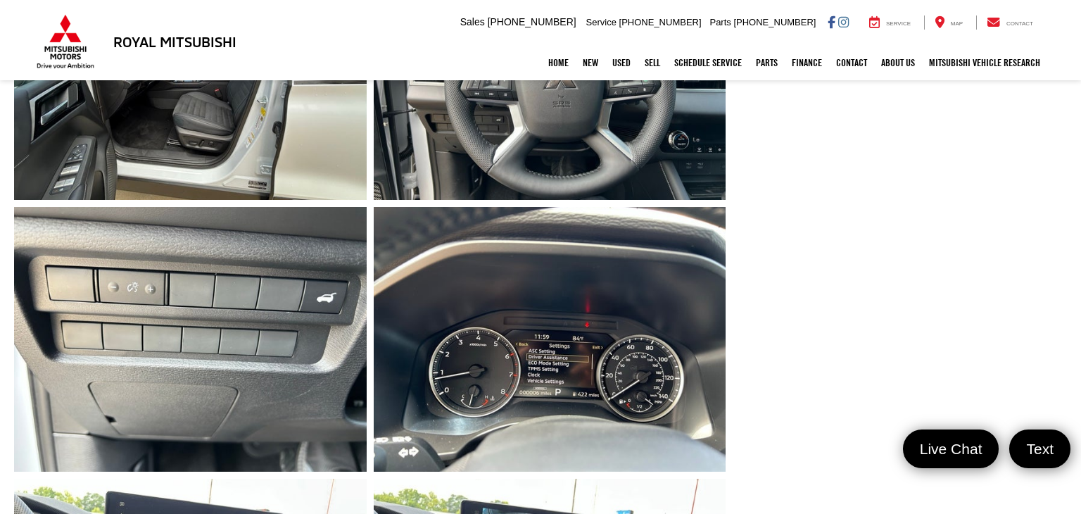
scroll to position [0, 0]
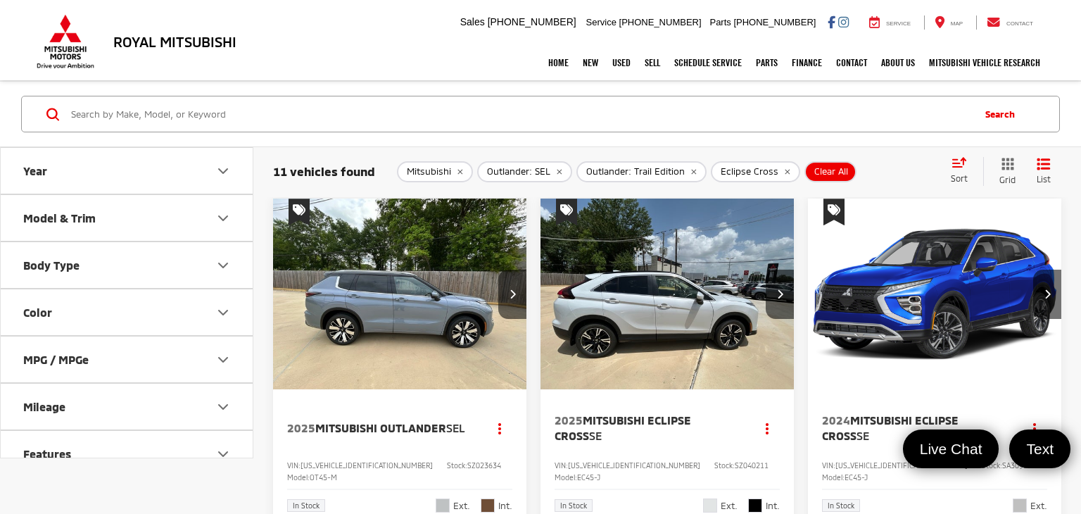
click at [213, 227] on button "Model & Trim" at bounding box center [127, 218] width 253 height 46
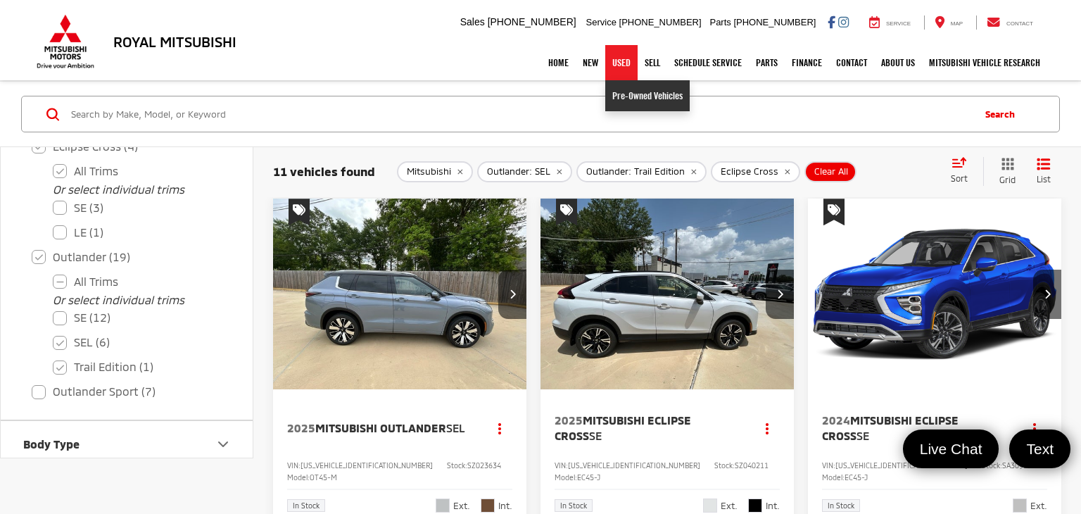
click at [619, 91] on link "Pre-Owned Vehicles" at bounding box center [647, 95] width 84 height 31
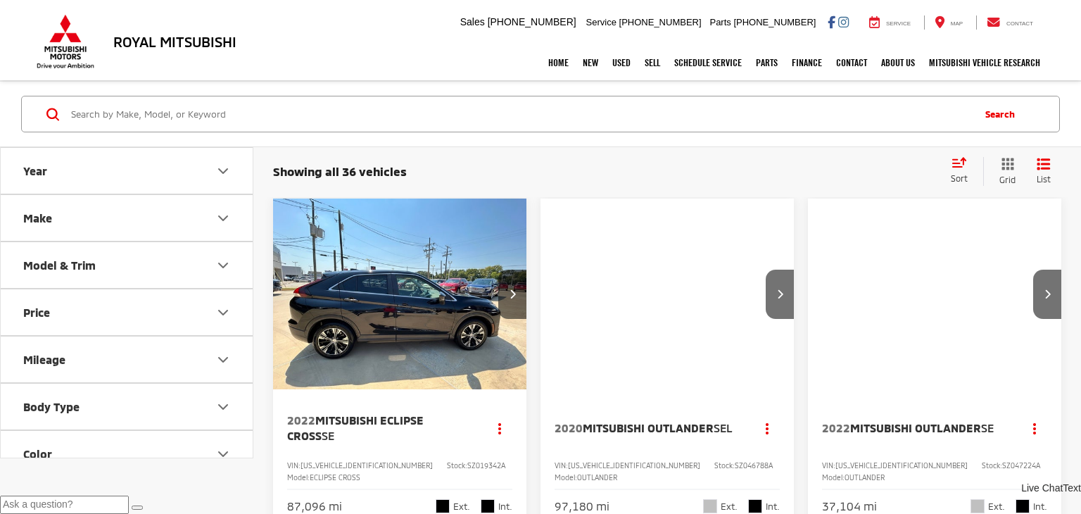
click at [126, 211] on button "Make" at bounding box center [127, 218] width 253 height 46
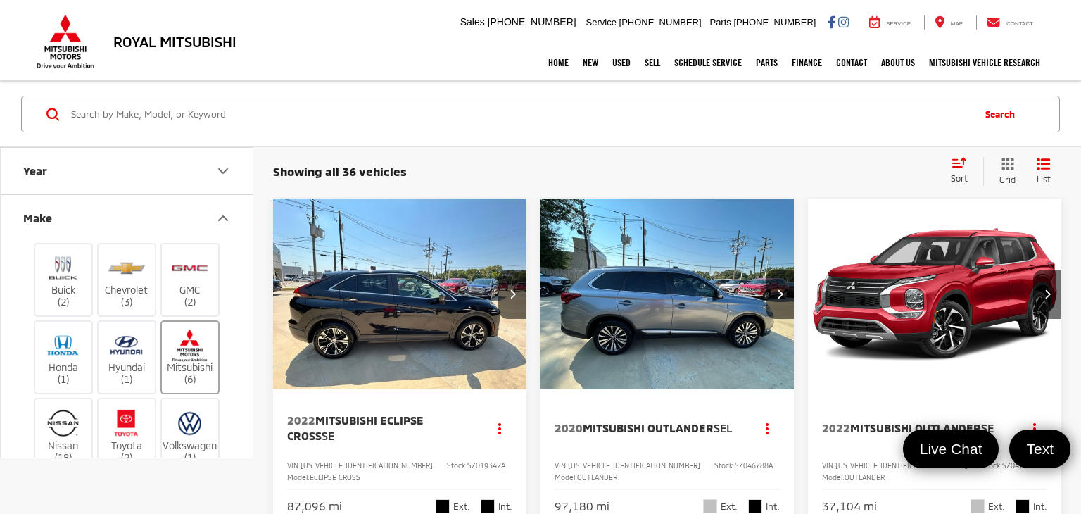
click at [195, 363] on label "Mitsubishi (6)" at bounding box center [190, 357] width 57 height 57
click at [0, 0] on input "Mitsubishi (6)" at bounding box center [0, 0] width 0 height 0
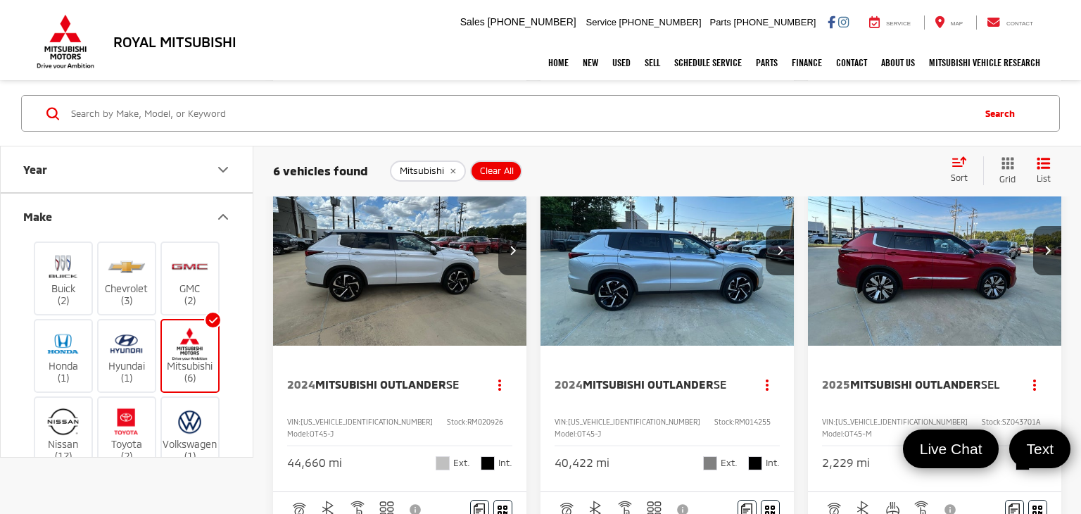
scroll to position [695, 0]
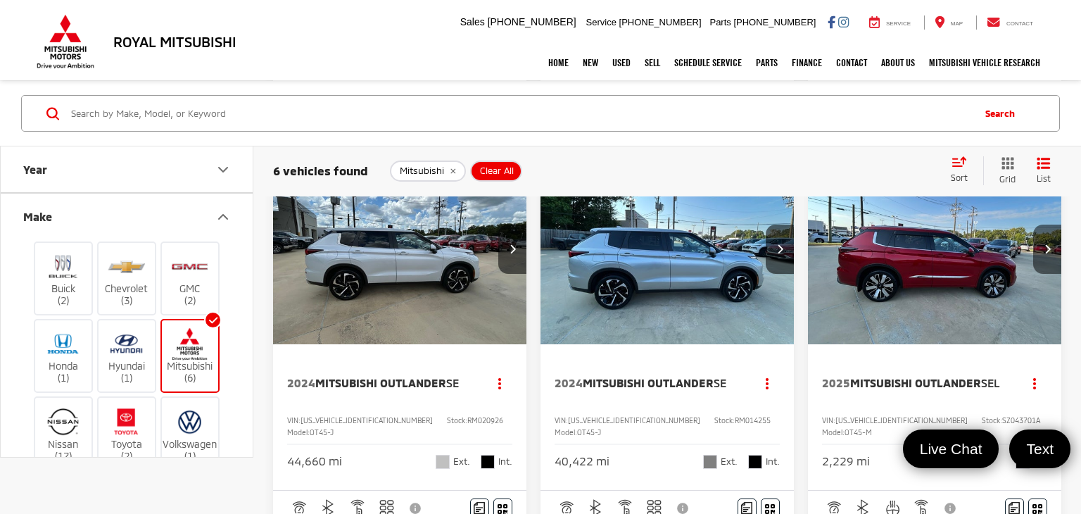
click at [1045, 253] on icon "Next image" at bounding box center [1047, 248] width 6 height 10
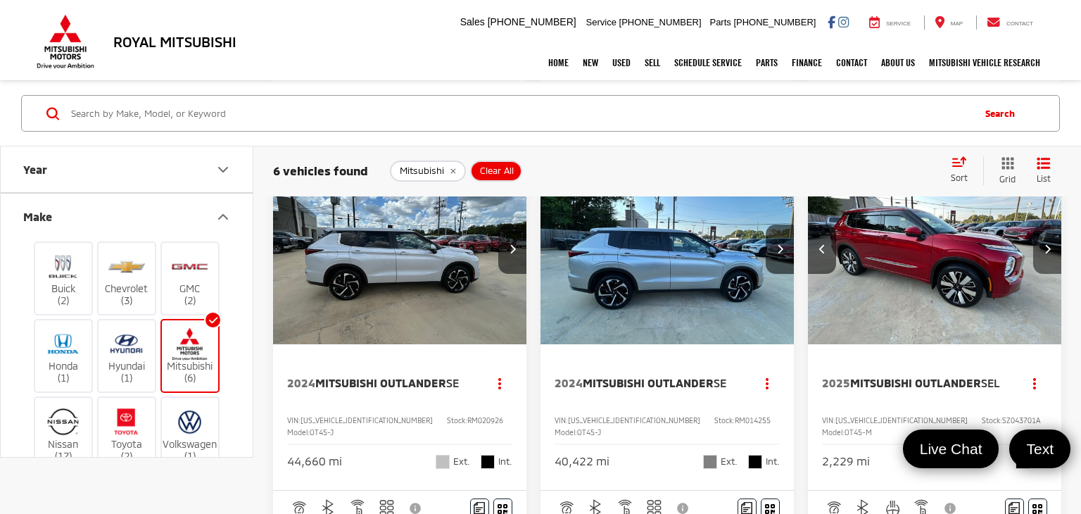
click at [1045, 253] on icon "Next image" at bounding box center [1047, 248] width 6 height 10
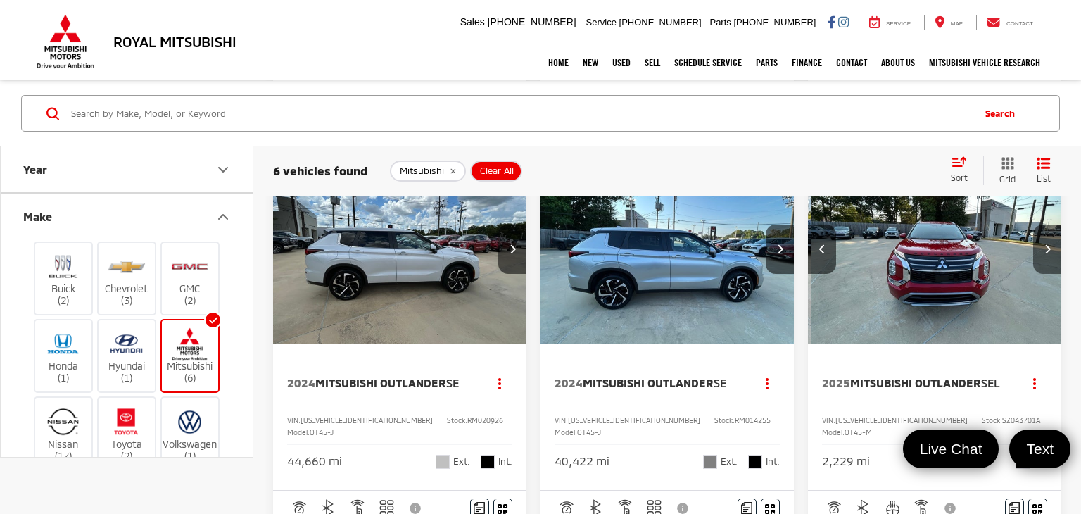
scroll to position [0, 511]
click at [1045, 253] on icon "Next image" at bounding box center [1047, 248] width 6 height 10
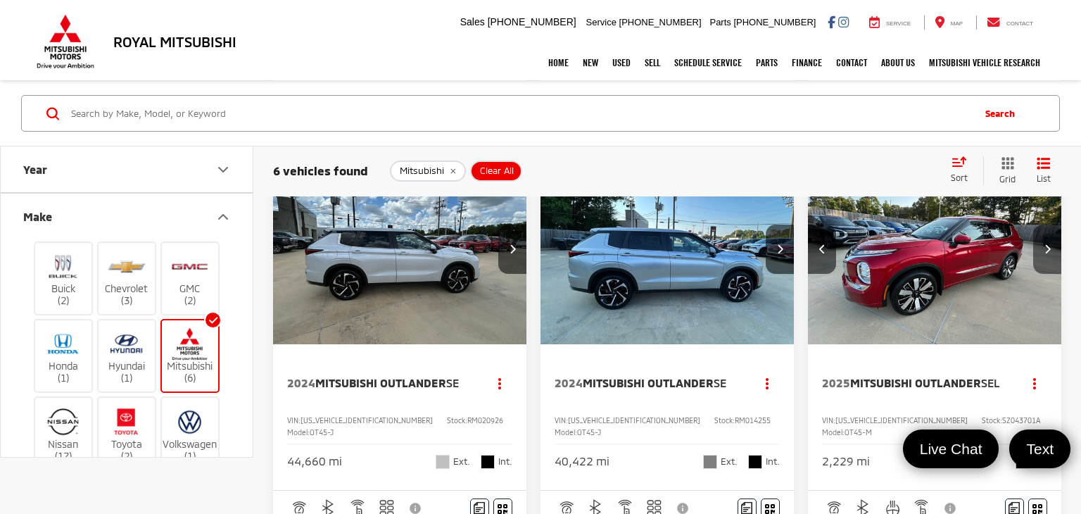
click at [1045, 253] on icon "Next image" at bounding box center [1047, 248] width 6 height 10
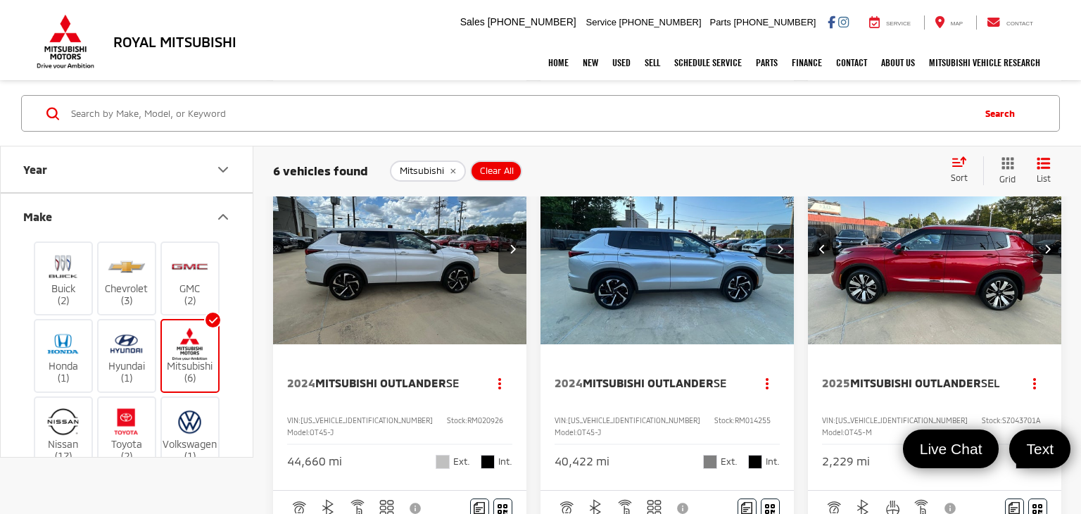
click at [1045, 253] on icon "Next image" at bounding box center [1047, 248] width 6 height 10
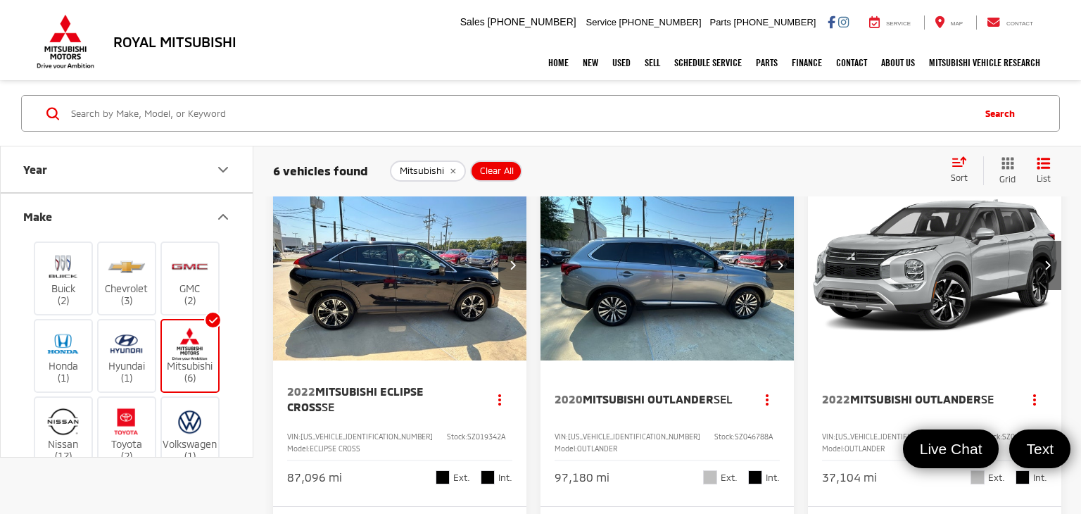
scroll to position [0, 0]
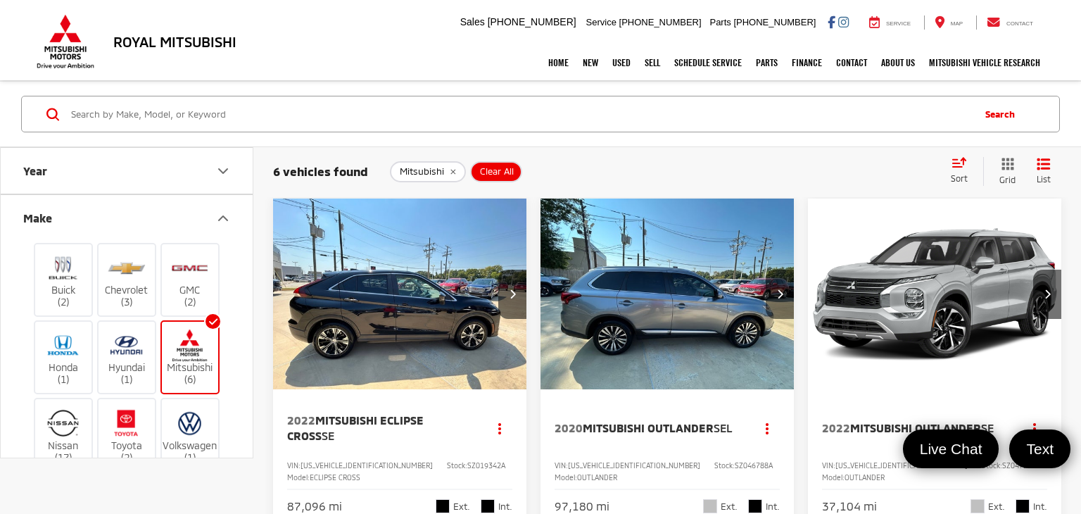
click at [774, 295] on button "Next image" at bounding box center [780, 293] width 28 height 49
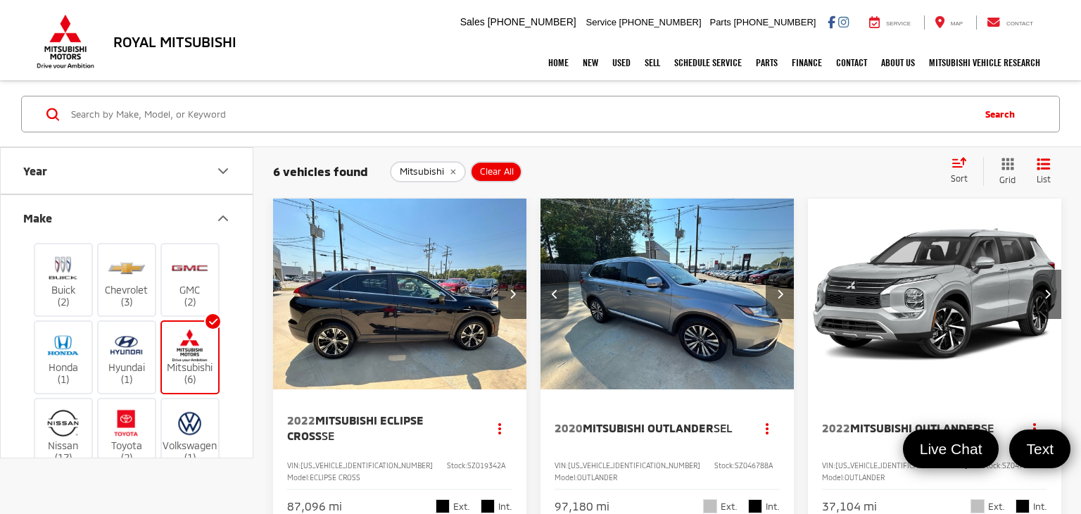
click at [774, 295] on button "Next image" at bounding box center [780, 293] width 28 height 49
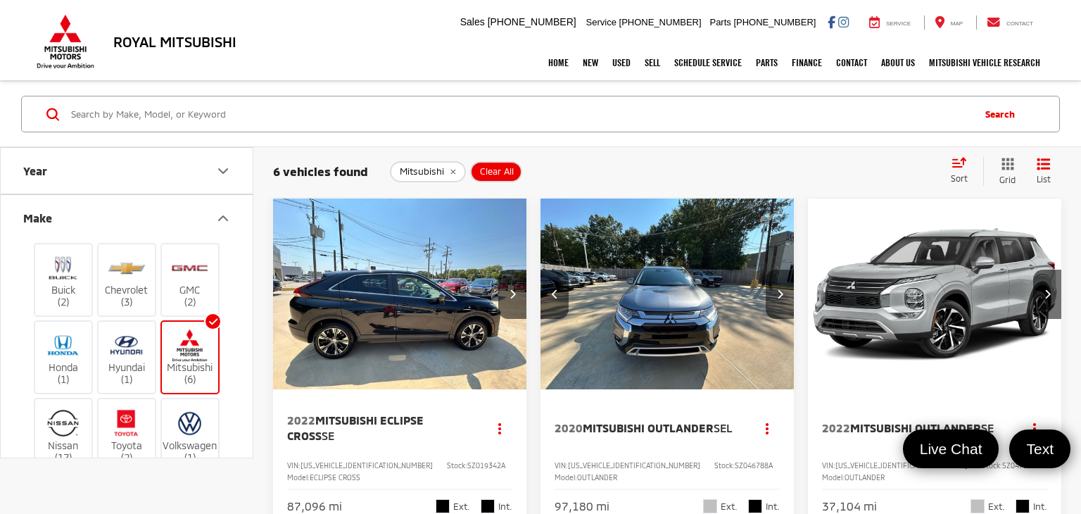
click at [774, 295] on button "Next image" at bounding box center [780, 293] width 28 height 49
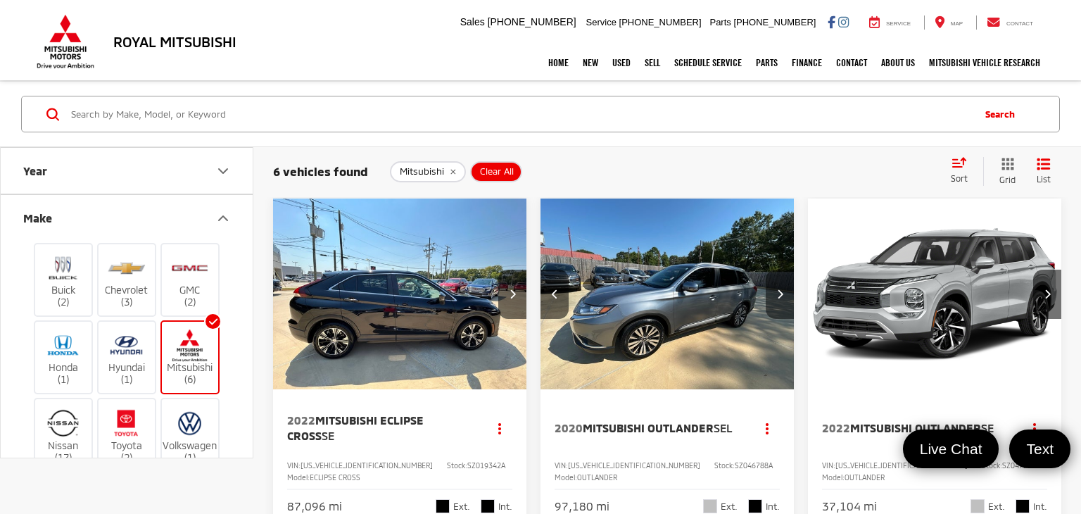
click at [774, 295] on button "Next image" at bounding box center [780, 293] width 28 height 49
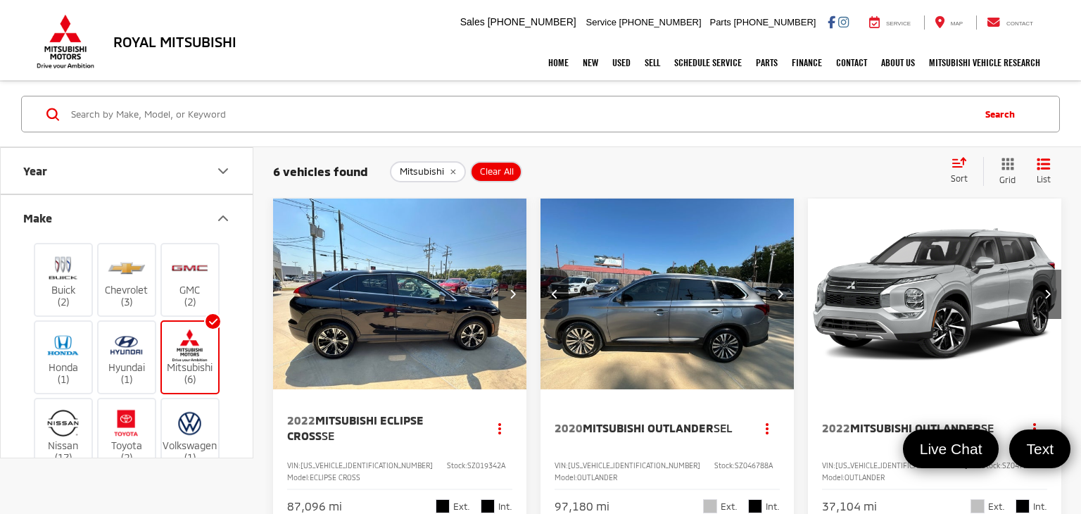
click at [778, 295] on icon "Next image" at bounding box center [780, 293] width 6 height 10
